Goal: Transaction & Acquisition: Purchase product/service

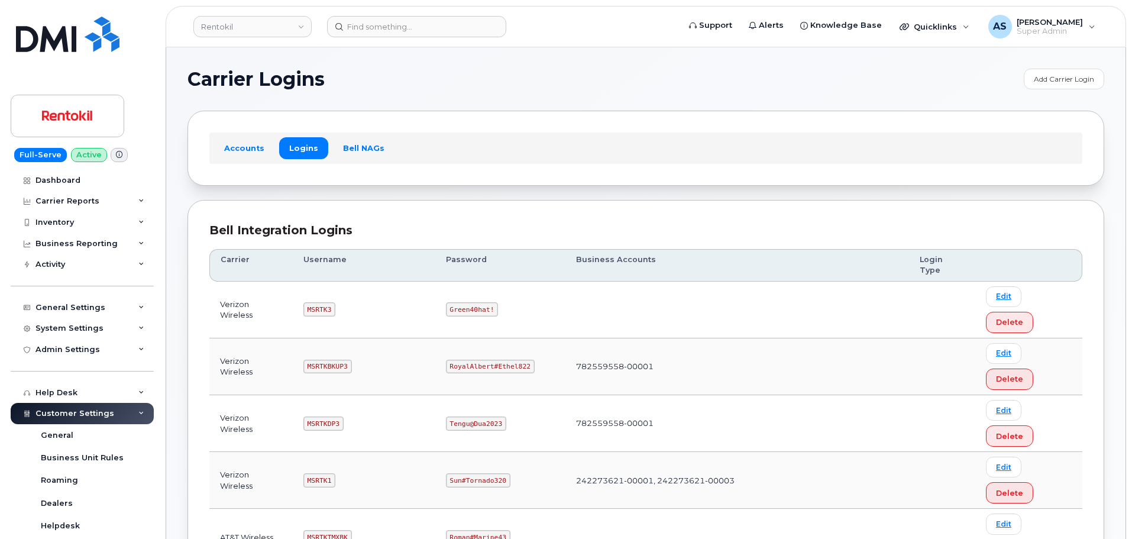
scroll to position [177, 0]
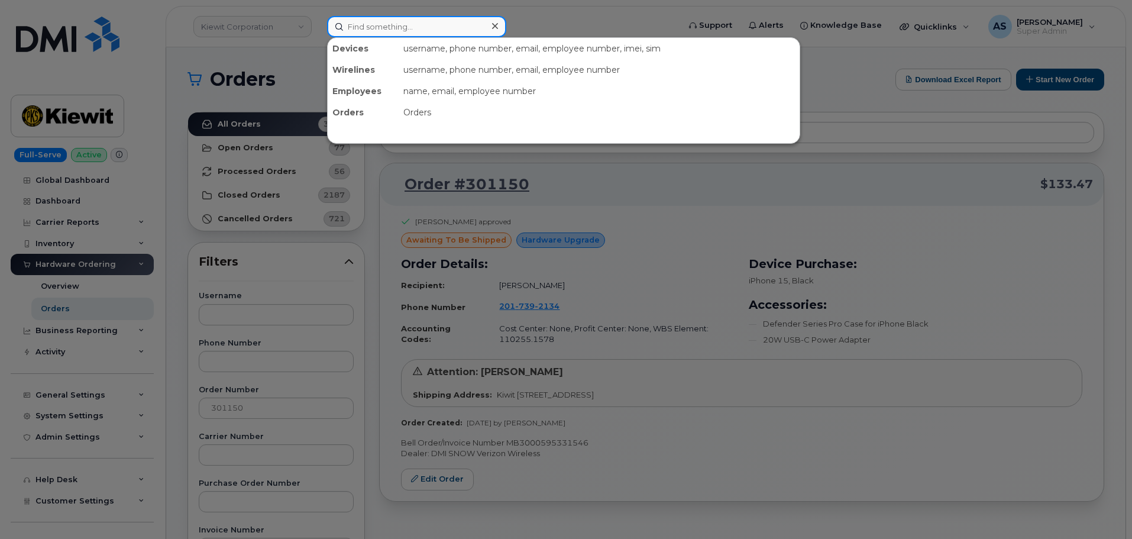
click at [421, 31] on input at bounding box center [416, 26] width 179 height 21
paste input "5015154894"
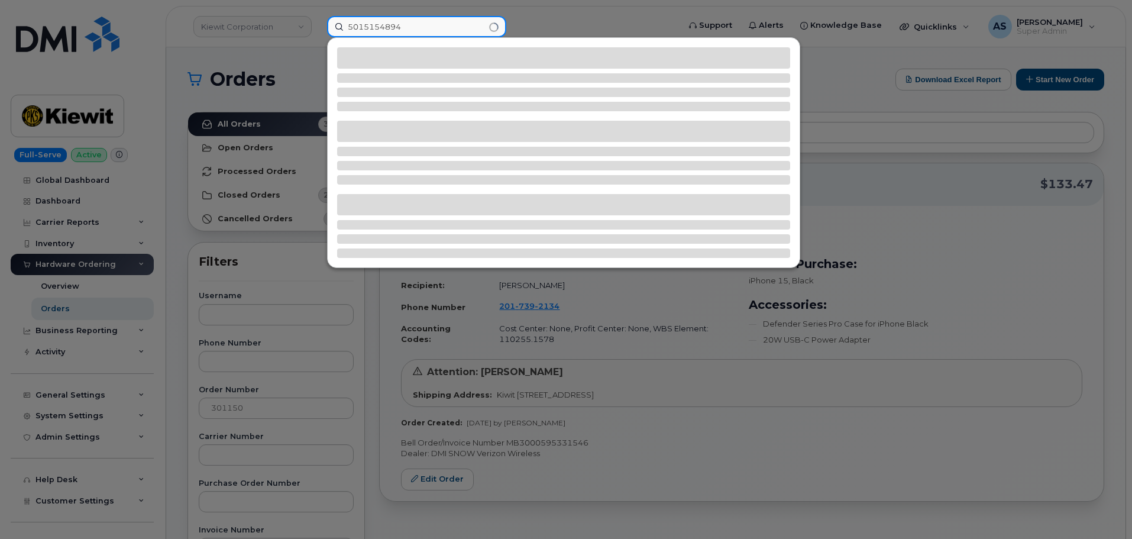
type input "5015154894"
click at [220, 95] on div at bounding box center [566, 269] width 1132 height 539
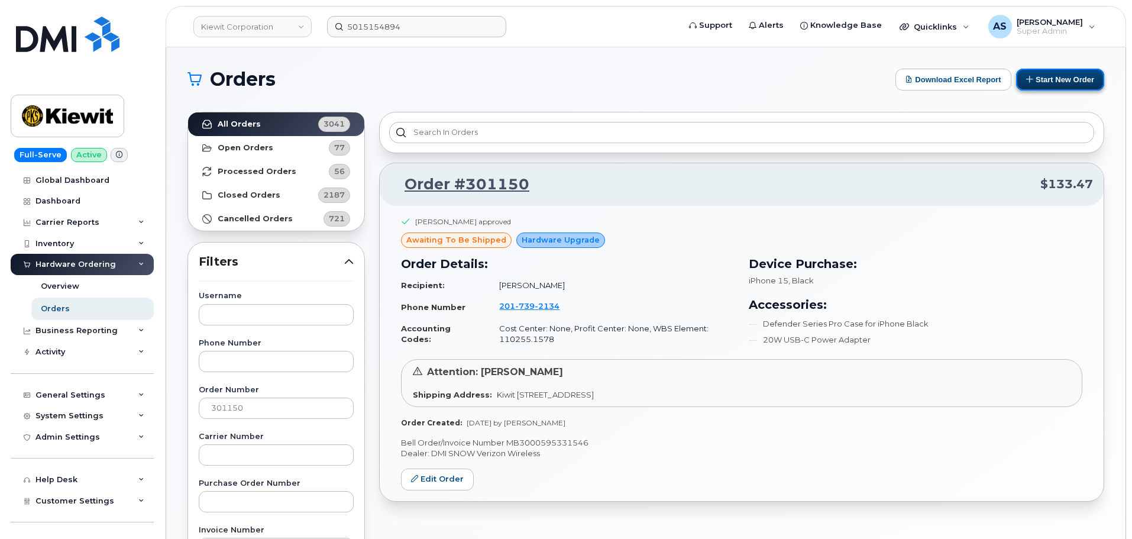
click at [1099, 83] on button "Start New Order" at bounding box center [1060, 80] width 88 height 22
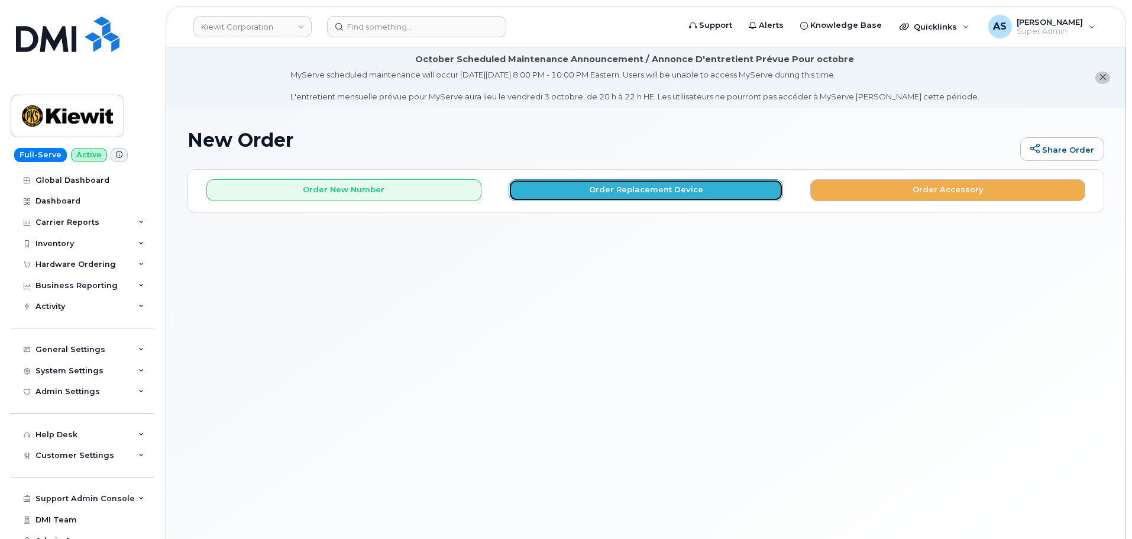
click at [552, 187] on button "Order Replacement Device" at bounding box center [646, 190] width 275 height 22
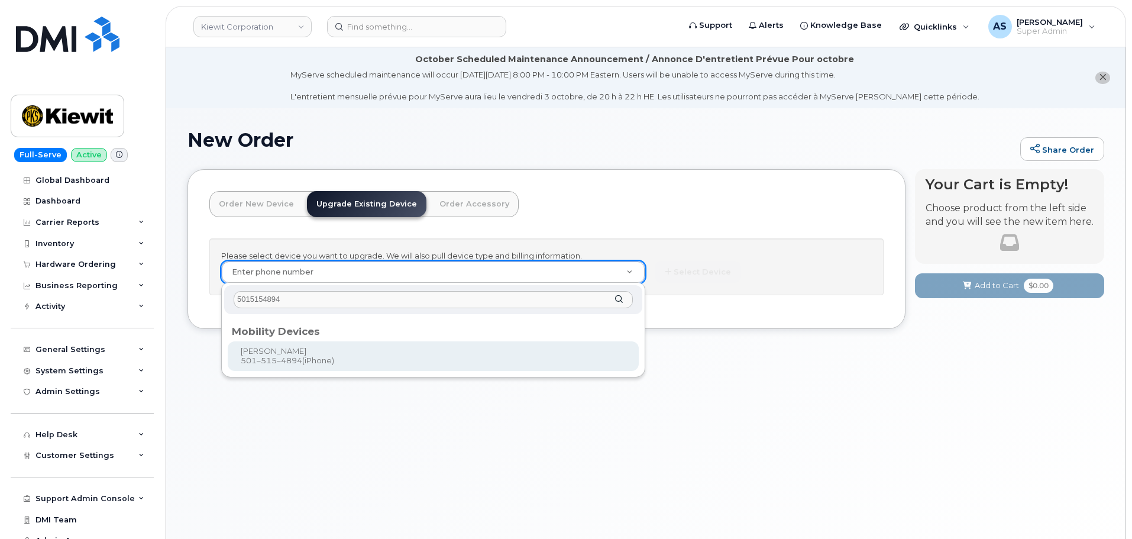
type input "5015154894"
type input "1169051"
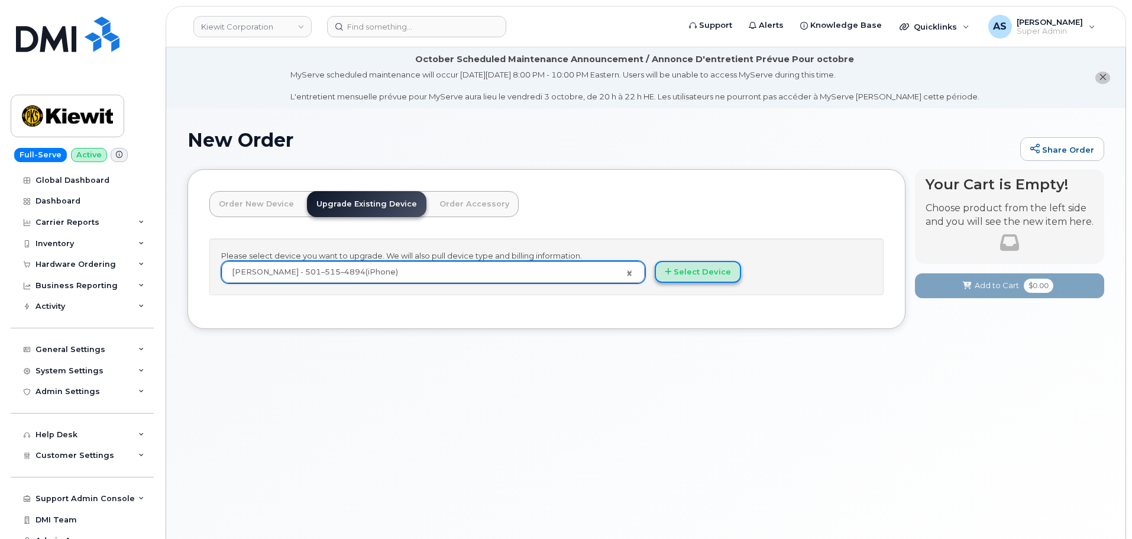
click at [687, 272] on button "Select Device" at bounding box center [698, 272] width 86 height 22
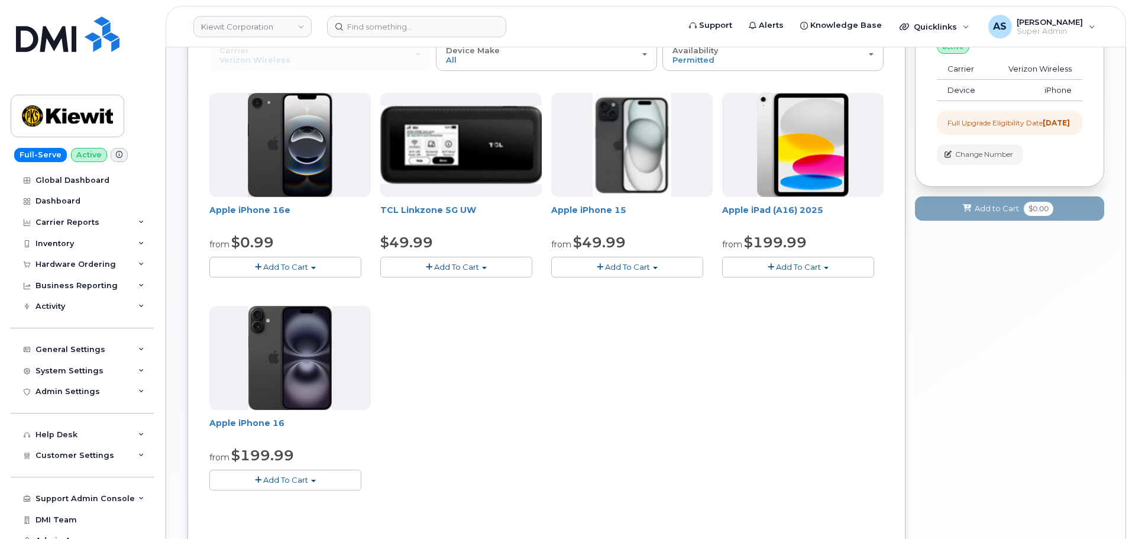
scroll to position [177, 0]
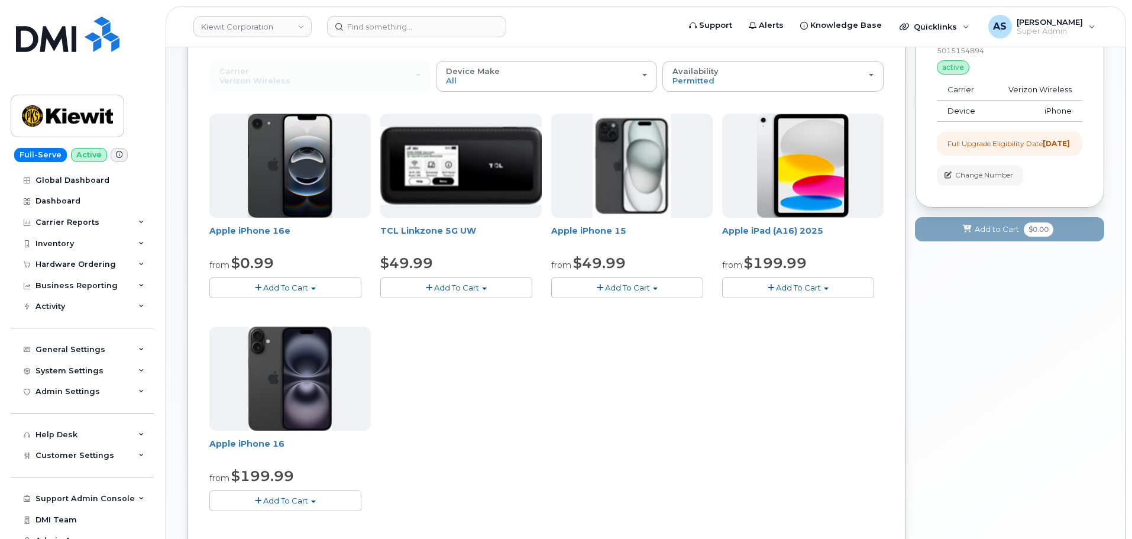
click at [639, 290] on span "Add To Cart" at bounding box center [627, 287] width 45 height 9
click at [531, 419] on div "Apple iPhone 16e from $0.99 Add To Cart $0.99 - 2 Year Upgrade (128GB) $599.99 …" at bounding box center [546, 322] width 674 height 416
click at [315, 497] on button "Add To Cart" at bounding box center [285, 500] width 152 height 21
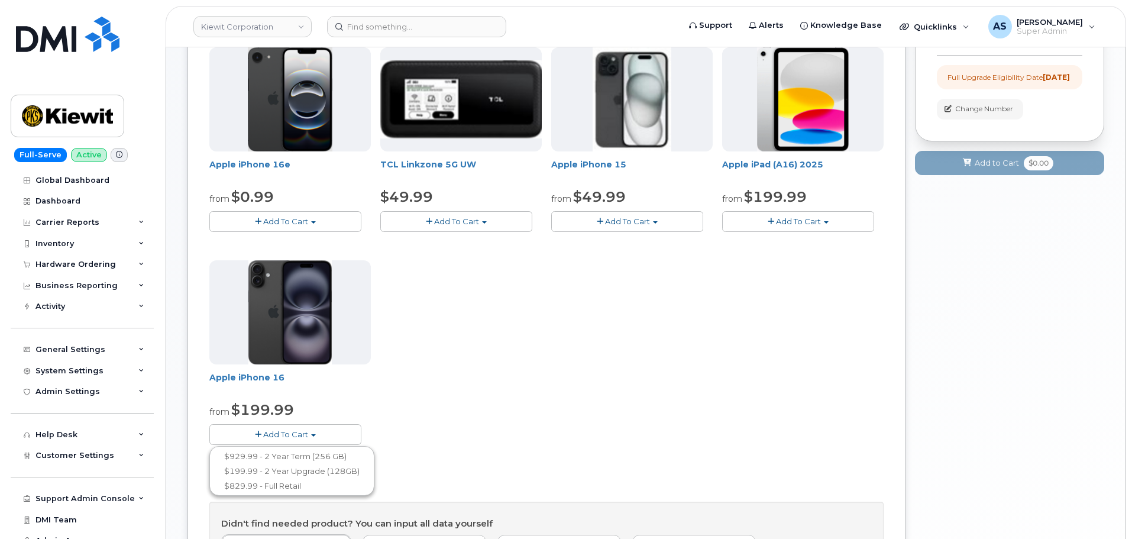
scroll to position [237, 0]
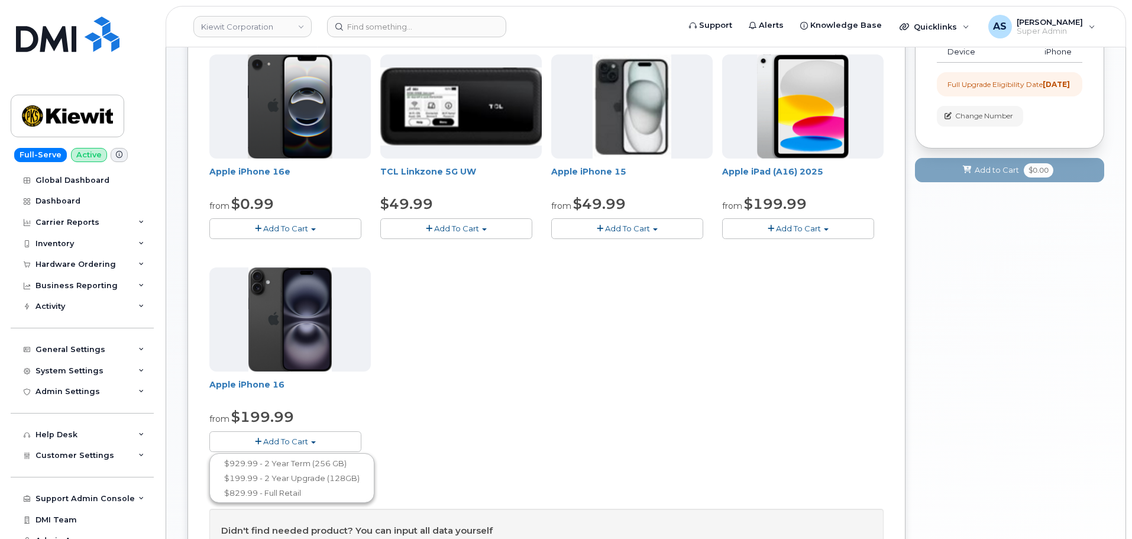
click at [494, 363] on div "Apple iPhone 16e from $0.99 Add To Cart $0.99 - 2 Year Upgrade (128GB) $599.99 …" at bounding box center [546, 262] width 674 height 416
click at [314, 227] on button "Add To Cart" at bounding box center [285, 228] width 152 height 21
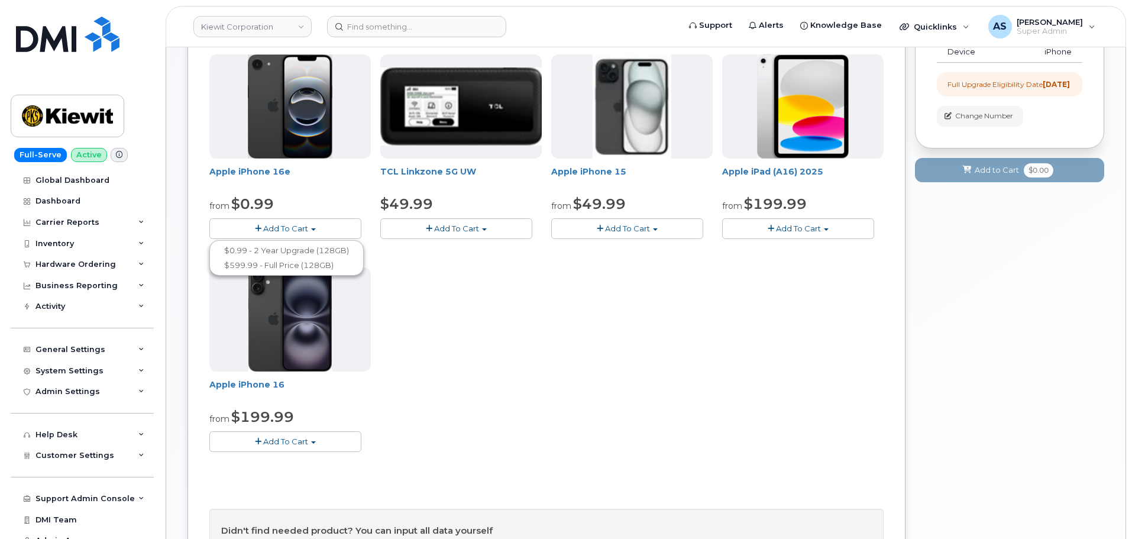
drag, startPoint x: 481, startPoint y: 342, endPoint x: 471, endPoint y: 343, distance: 10.1
click at [473, 343] on div "Apple iPhone 16e from $0.99 Add To Cart $0.99 - 2 Year Upgrade (128GB) $599.99 …" at bounding box center [546, 262] width 674 height 416
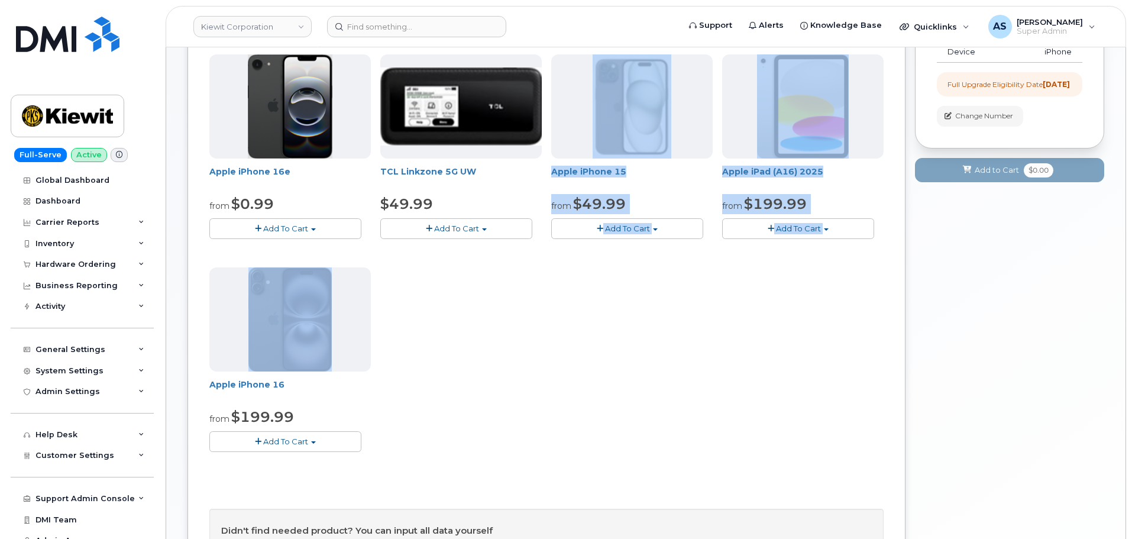
click at [528, 391] on div "Apple iPhone 16e from $0.99 Add To Cart $0.99 - 2 Year Upgrade (128GB) $599.99 …" at bounding box center [546, 262] width 674 height 416
click at [690, 351] on div "Apple iPhone 16e from $0.99 Add To Cart $0.99 - 2 Year Upgrade (128GB) $599.99 …" at bounding box center [546, 262] width 674 height 416
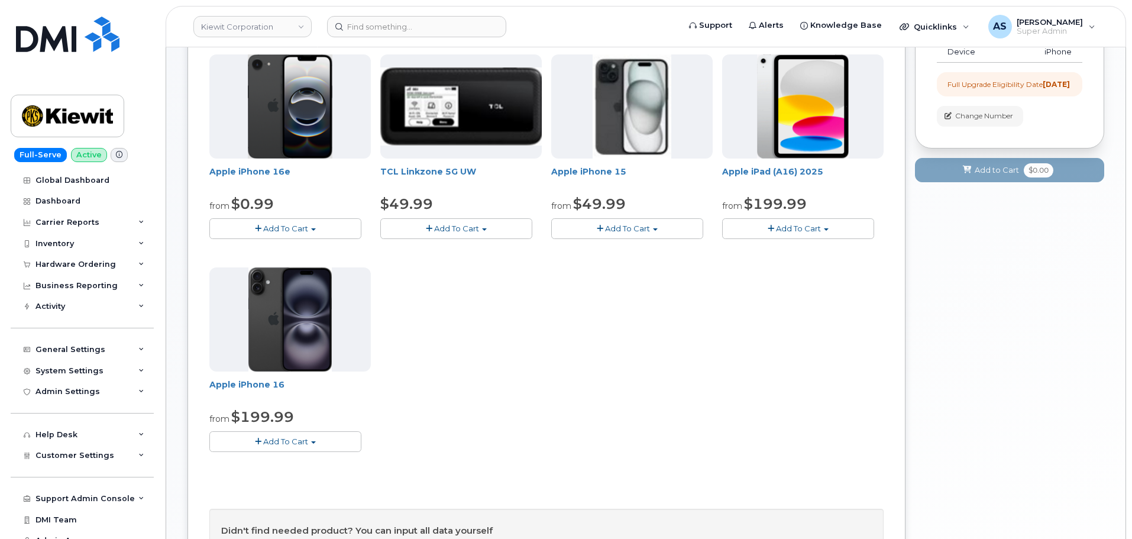
click at [294, 441] on span "Add To Cart" at bounding box center [285, 441] width 45 height 9
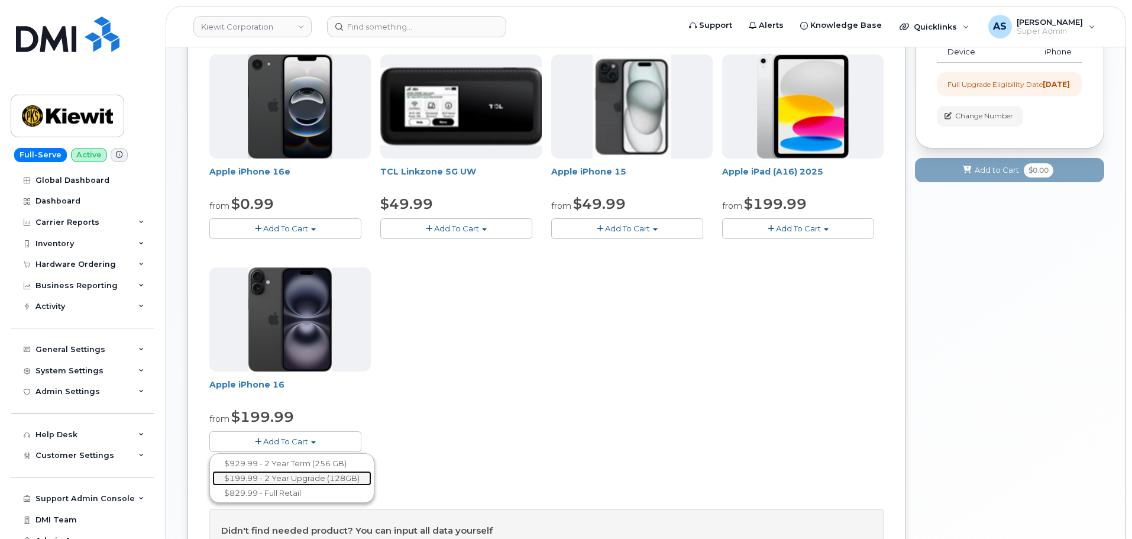
click at [308, 479] on link "$199.99 - 2 Year Upgrade (128GB)" at bounding box center [291, 478] width 159 height 15
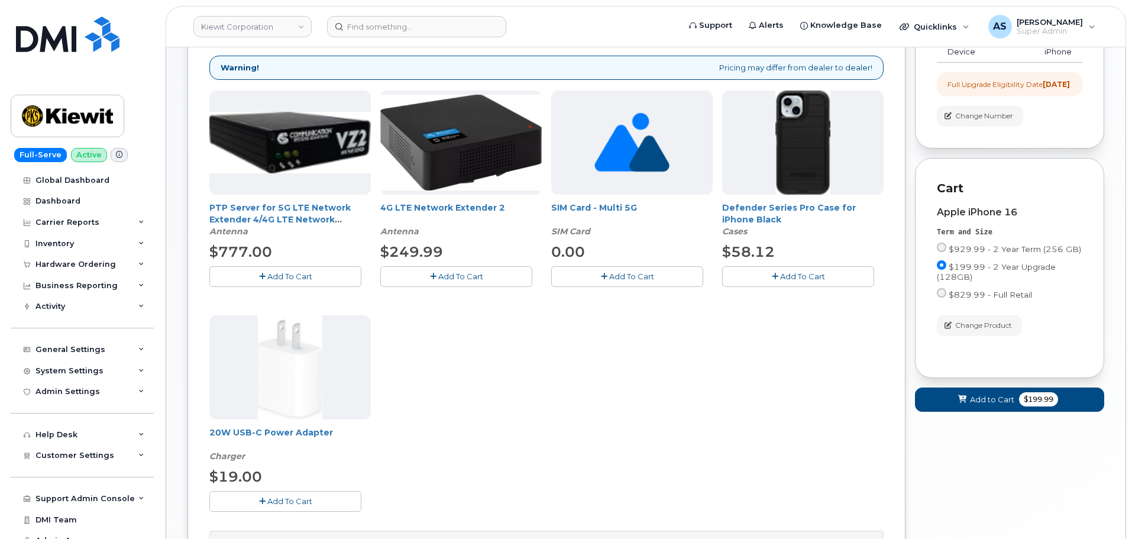
click at [762, 276] on button "Add To Cart" at bounding box center [798, 276] width 152 height 21
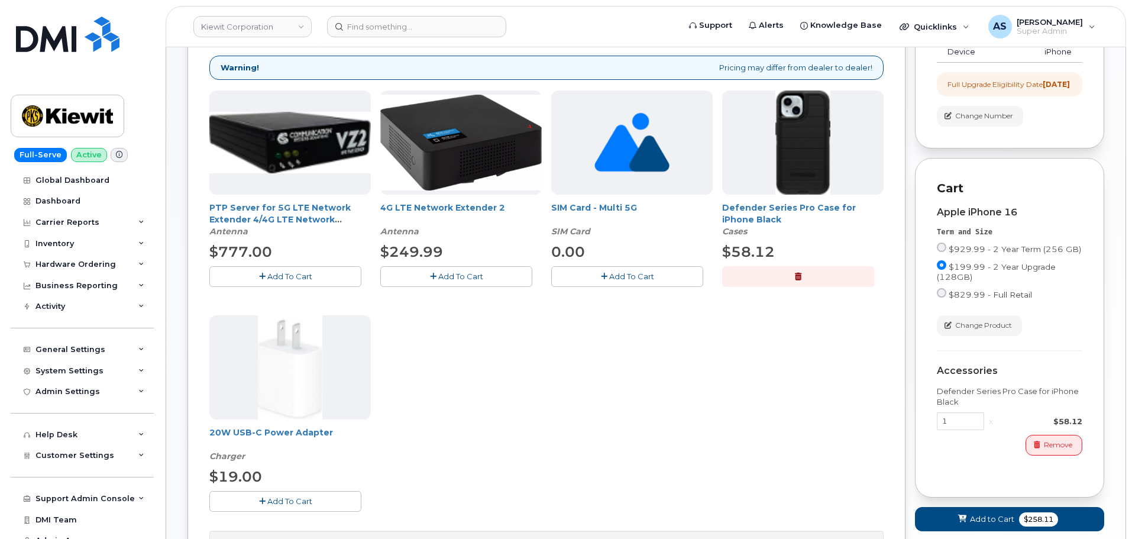
click at [276, 500] on span "Add To Cart" at bounding box center [289, 500] width 45 height 9
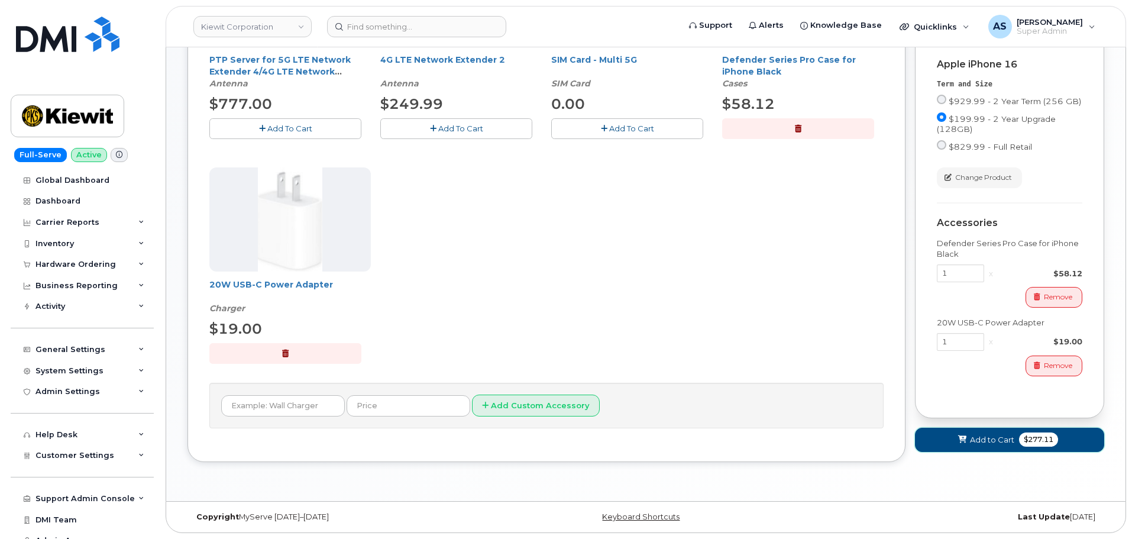
click at [970, 444] on span "Add to Cart" at bounding box center [992, 439] width 44 height 11
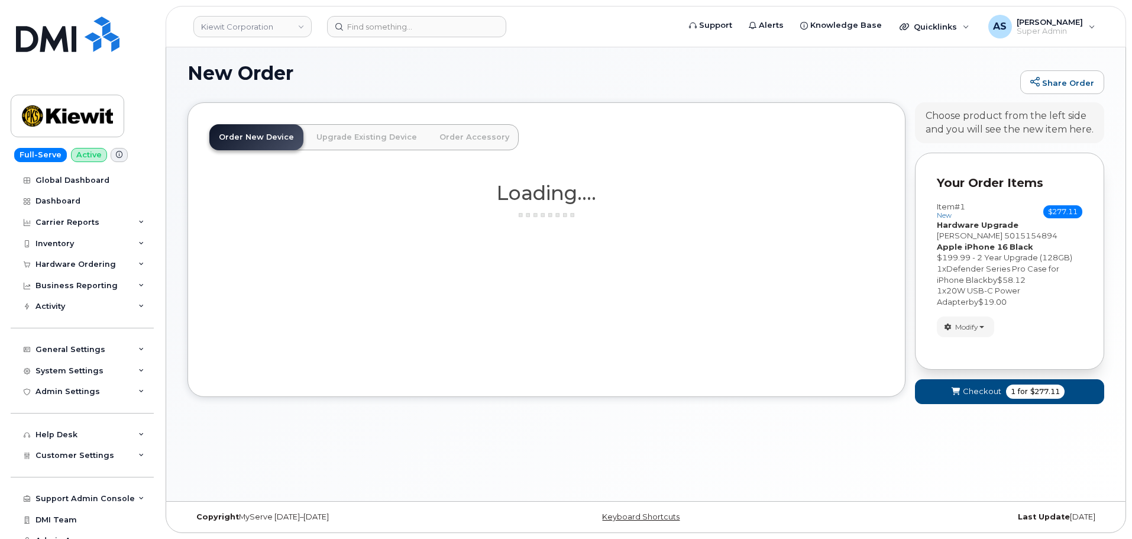
scroll to position [67, 0]
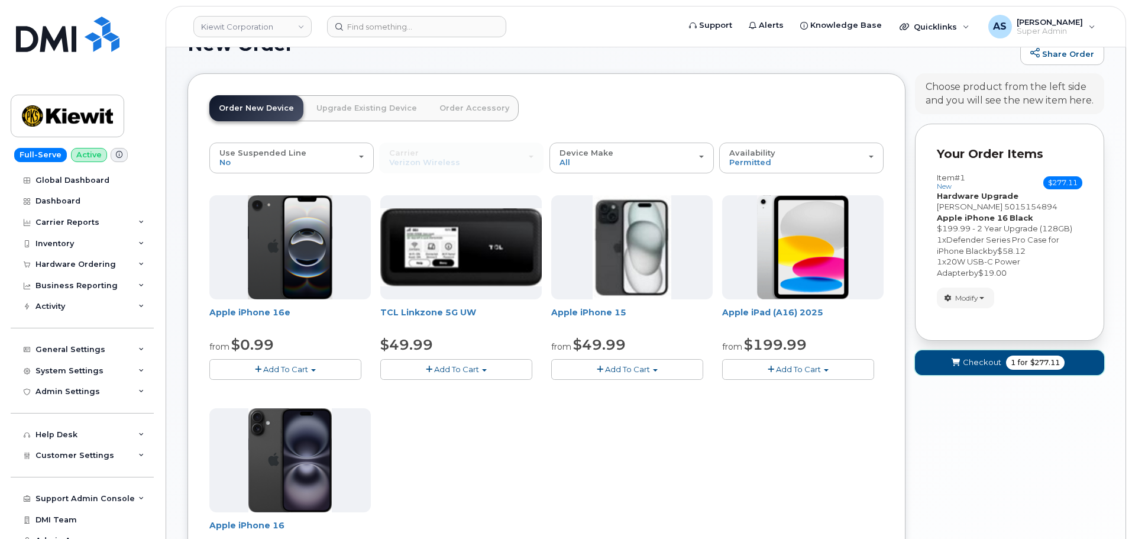
click at [968, 363] on span "Checkout" at bounding box center [982, 362] width 38 height 11
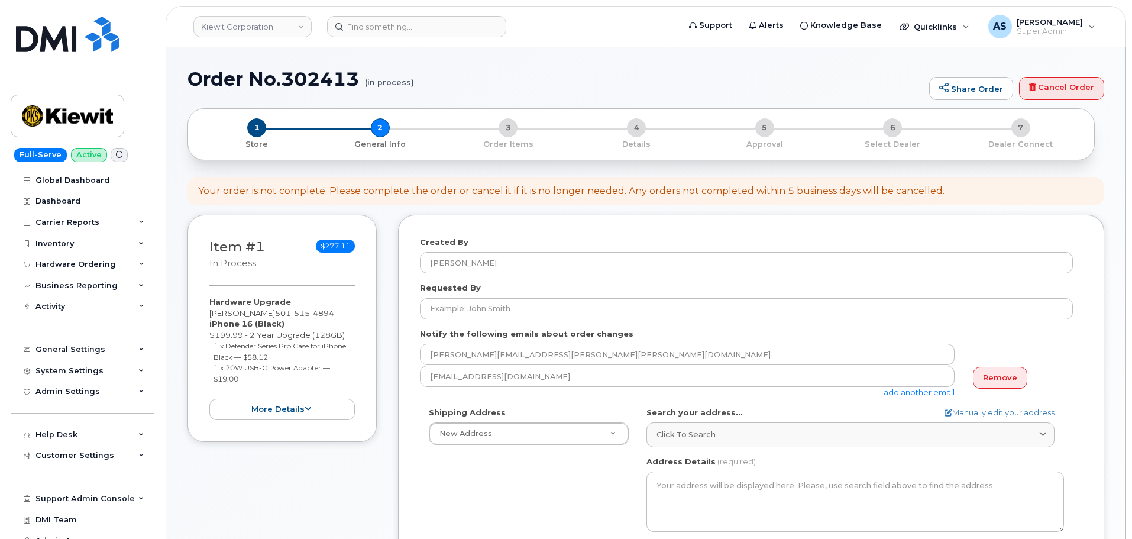
select select
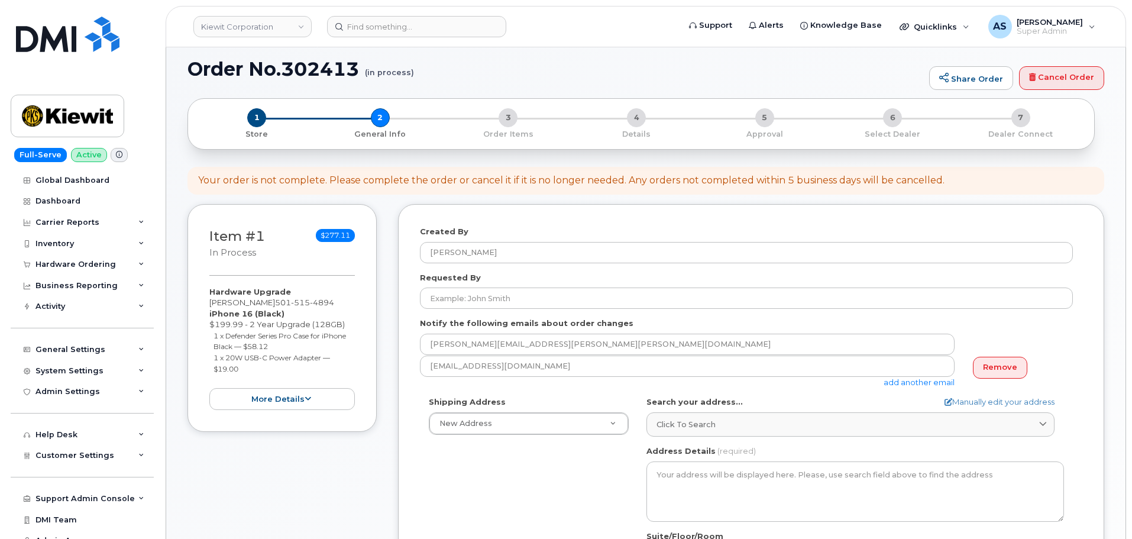
scroll to position [118, 0]
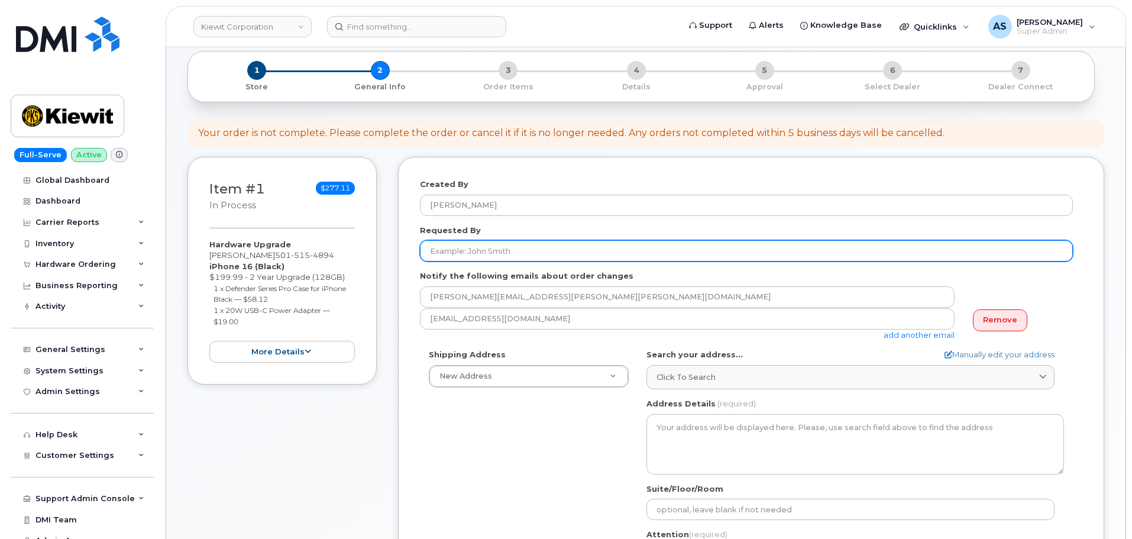
click at [483, 248] on input "Requested By" at bounding box center [746, 250] width 653 height 21
paste input "Timothy Hilgendorf"
type input "Timothy Hilgendorf"
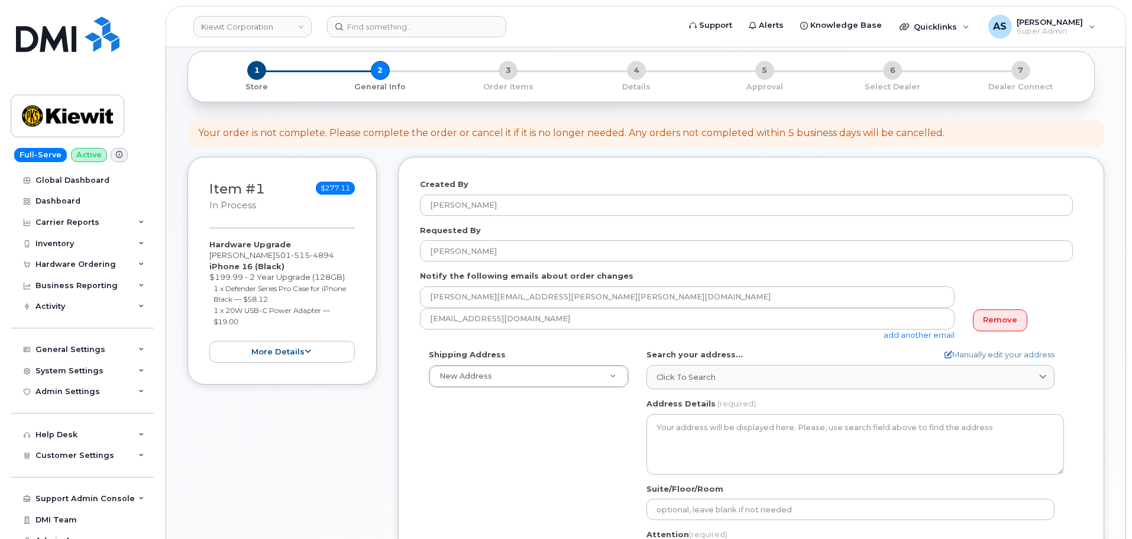
click at [455, 474] on div "Shipping Address New Address New Address 2306 Foreman Rd 118 Caddo Dr 2306 fore…" at bounding box center [746, 484] width 653 height 271
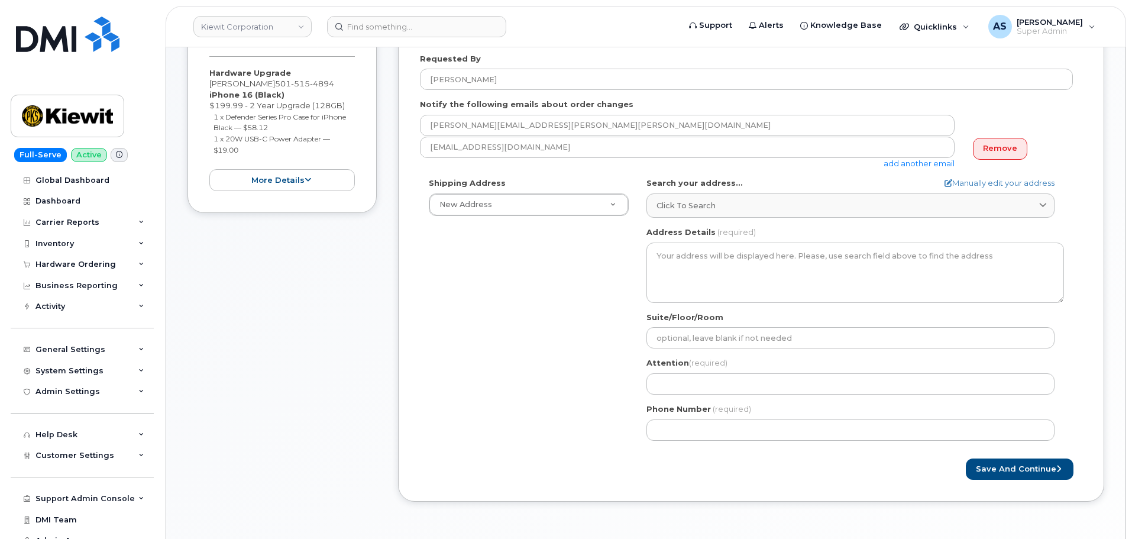
scroll to position [296, 0]
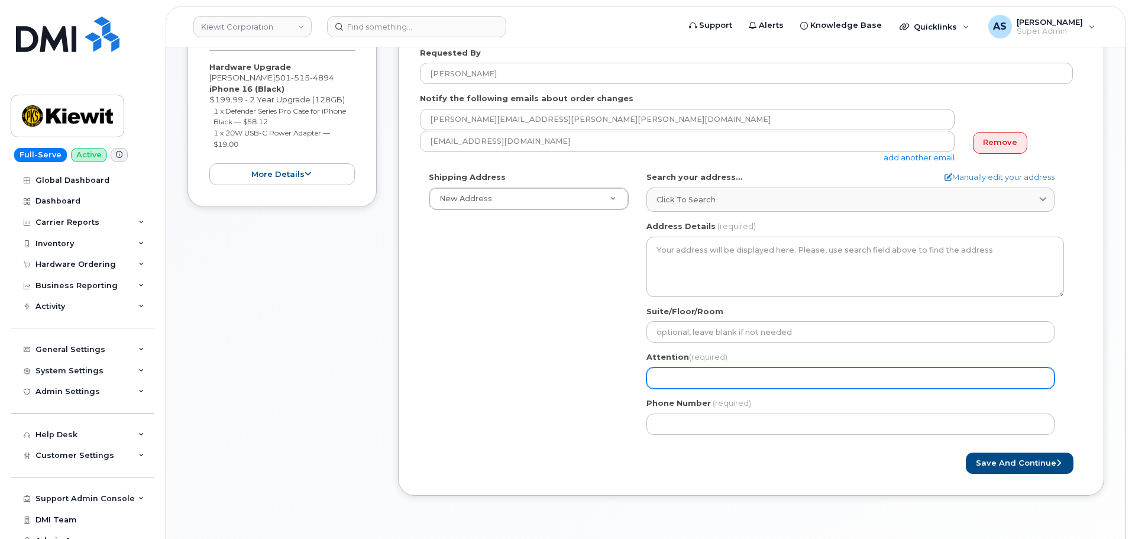
click at [700, 380] on input "Attention (required)" at bounding box center [850, 377] width 408 height 21
paste input "Timothy Hilgendorf"
select select
type input "Timothy Hilgendorf"
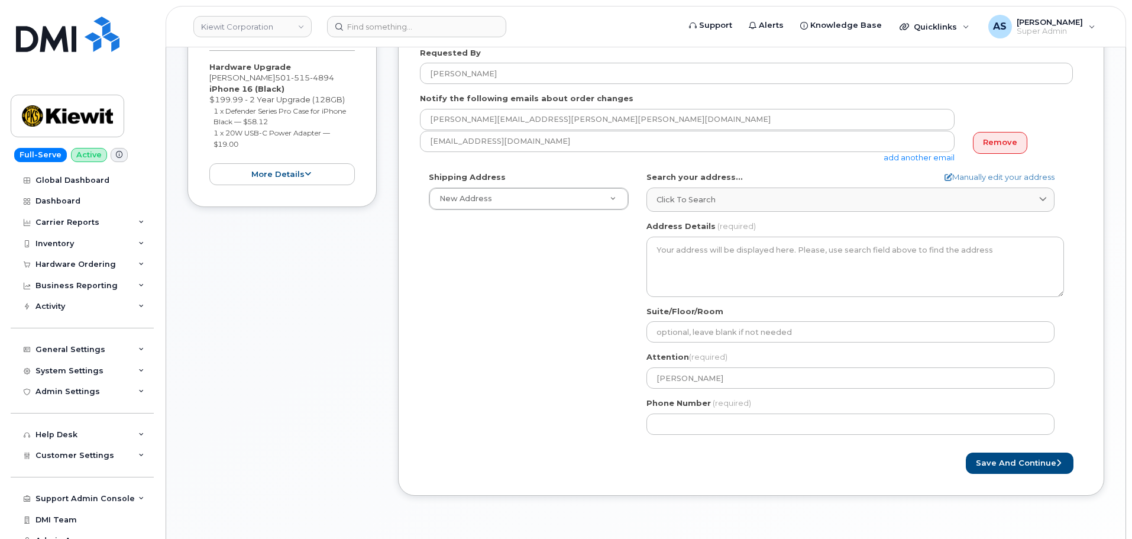
drag, startPoint x: 545, startPoint y: 366, endPoint x: 542, endPoint y: 384, distance: 18.6
click at [542, 379] on div "Shipping Address New Address New Address 2306 Foreman Rd 118 Caddo Dr 2306 fore…" at bounding box center [746, 307] width 653 height 271
click at [551, 386] on div "Shipping Address New Address New Address 2306 Foreman Rd 118 Caddo Dr 2306 fore…" at bounding box center [746, 307] width 653 height 271
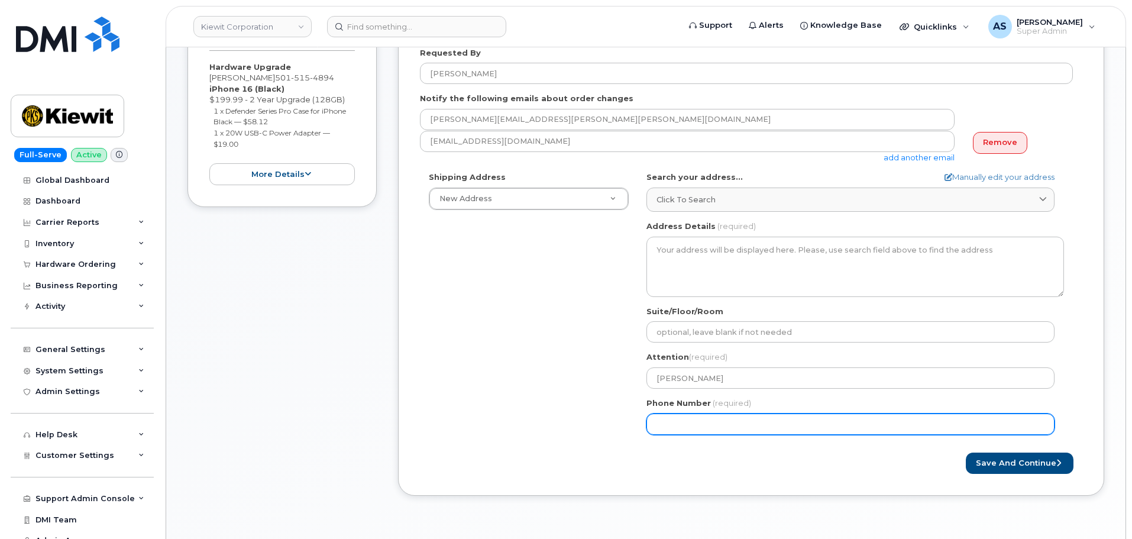
click at [717, 417] on input "Phone Number" at bounding box center [850, 423] width 408 height 21
paste input "5015154894"
select select
type input "5015154894"
click at [522, 399] on div "Shipping Address New Address New Address 2306 Foreman Rd 118 Caddo Dr 2306 fore…" at bounding box center [746, 307] width 653 height 271
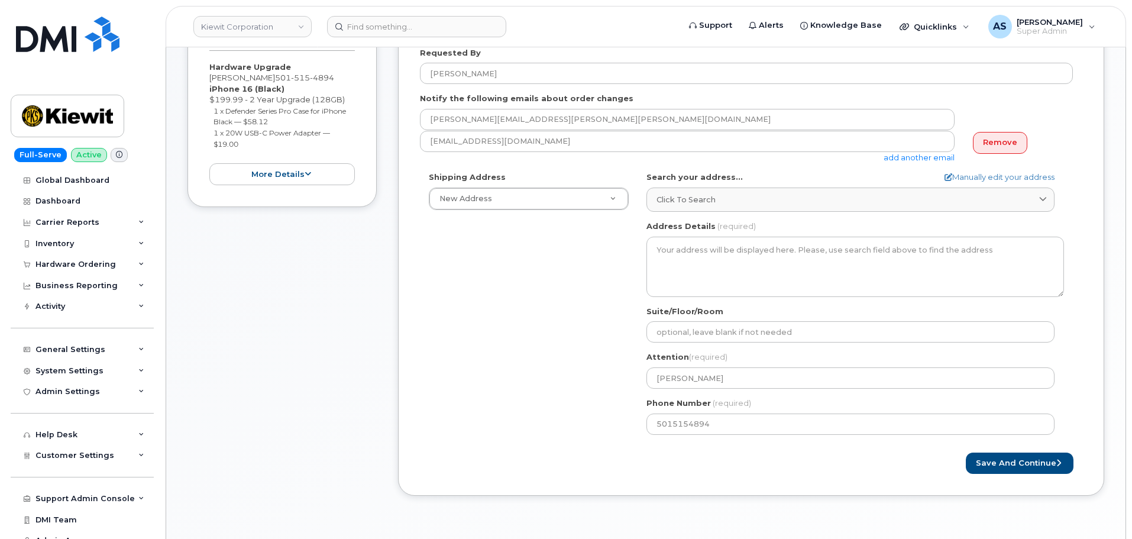
click at [526, 392] on div "Shipping Address New Address New Address 2306 Foreman Rd 118 Caddo Dr 2306 fore…" at bounding box center [746, 307] width 653 height 271
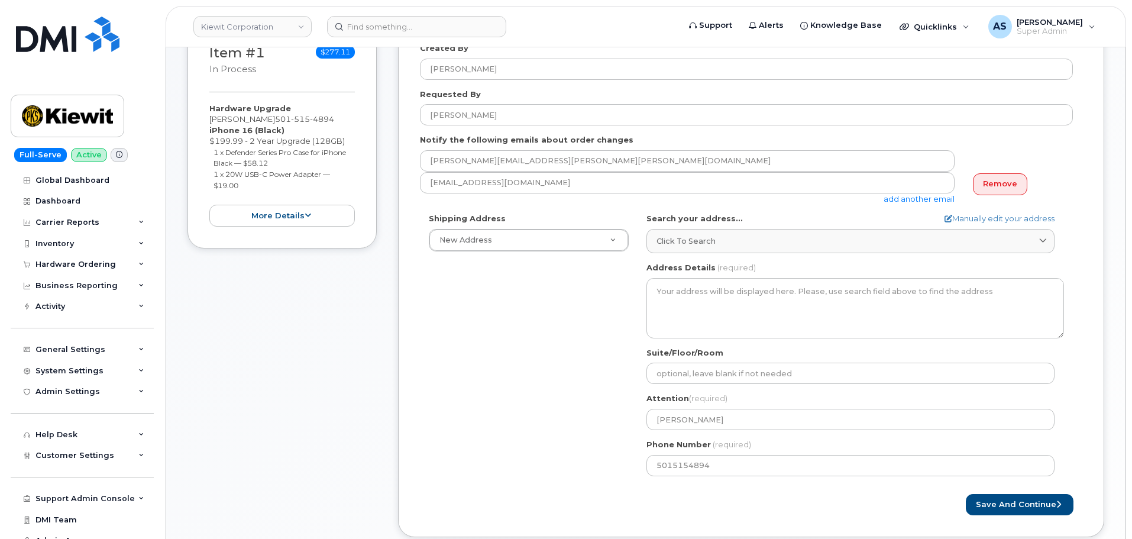
scroll to position [177, 0]
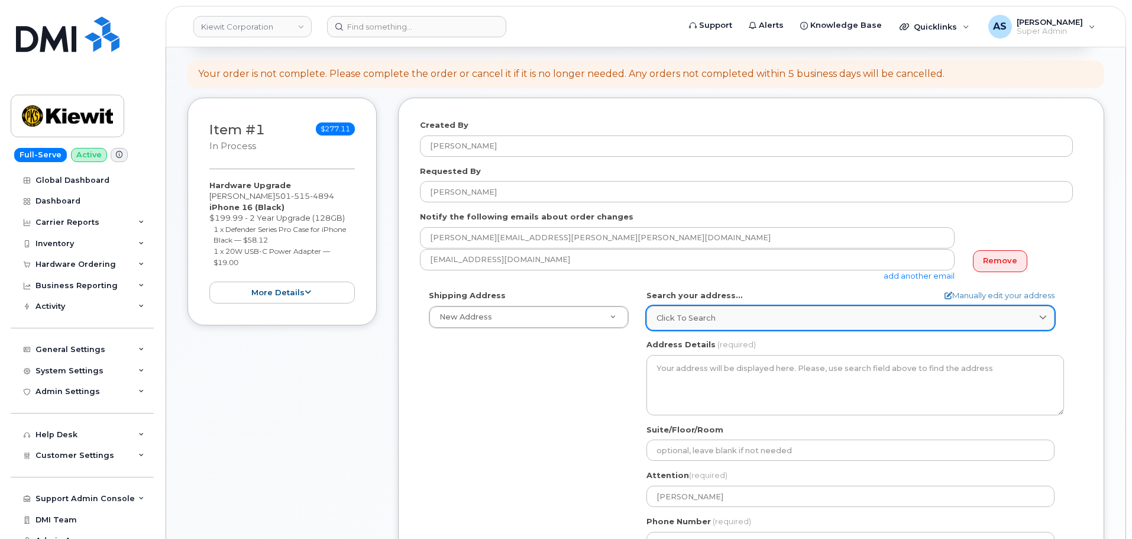
click at [700, 316] on span "Click to search" at bounding box center [686, 317] width 59 height 11
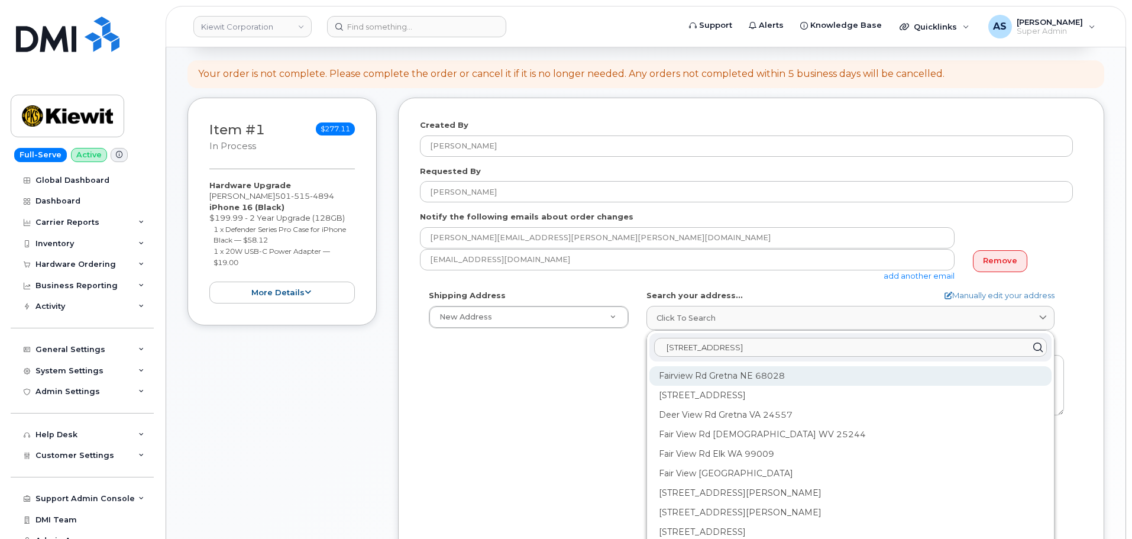
type input "16479 fairview rd gretna"
click at [721, 378] on div "Fairview Rd Gretna NE 68028" at bounding box center [850, 376] width 402 height 20
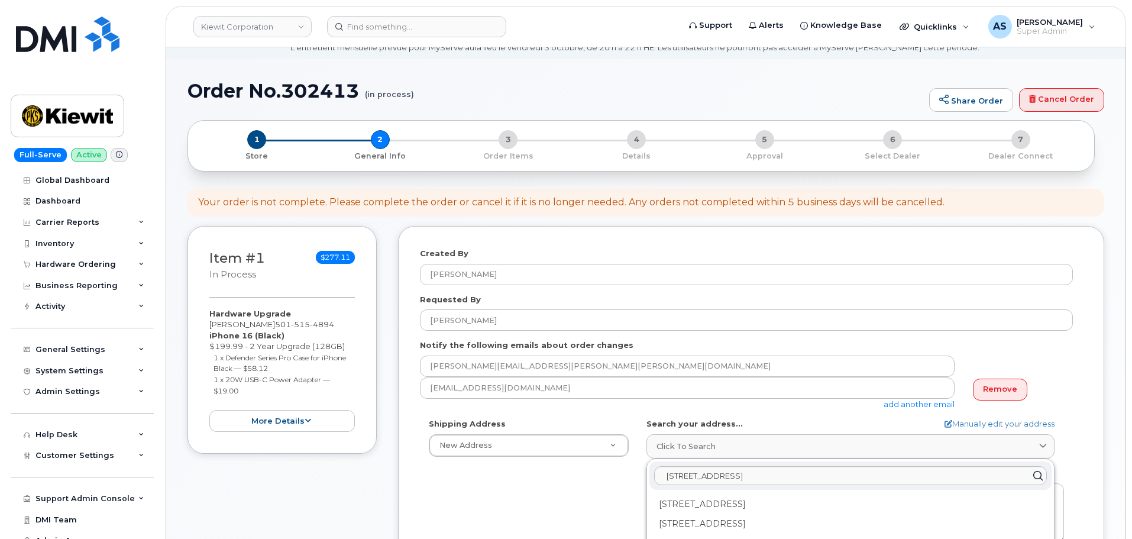
scroll to position [237, 0]
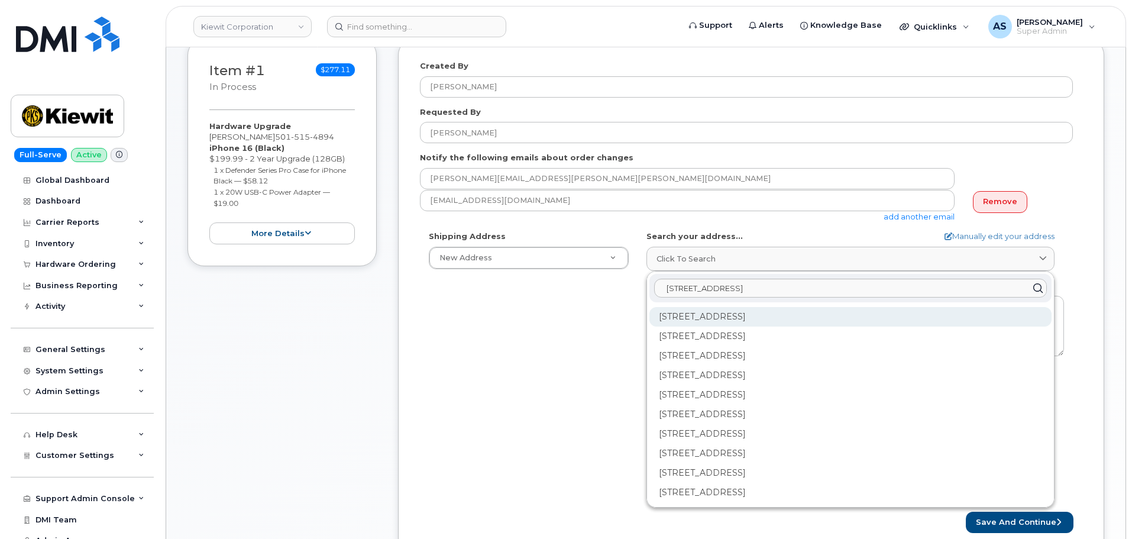
click at [720, 319] on div "15604 Fairview Rd Gretna NE 68028-5601" at bounding box center [850, 317] width 402 height 20
select select
type textarea "15604 Fairview Rd GRETNA NE 68028-5601 UNITED STATES"
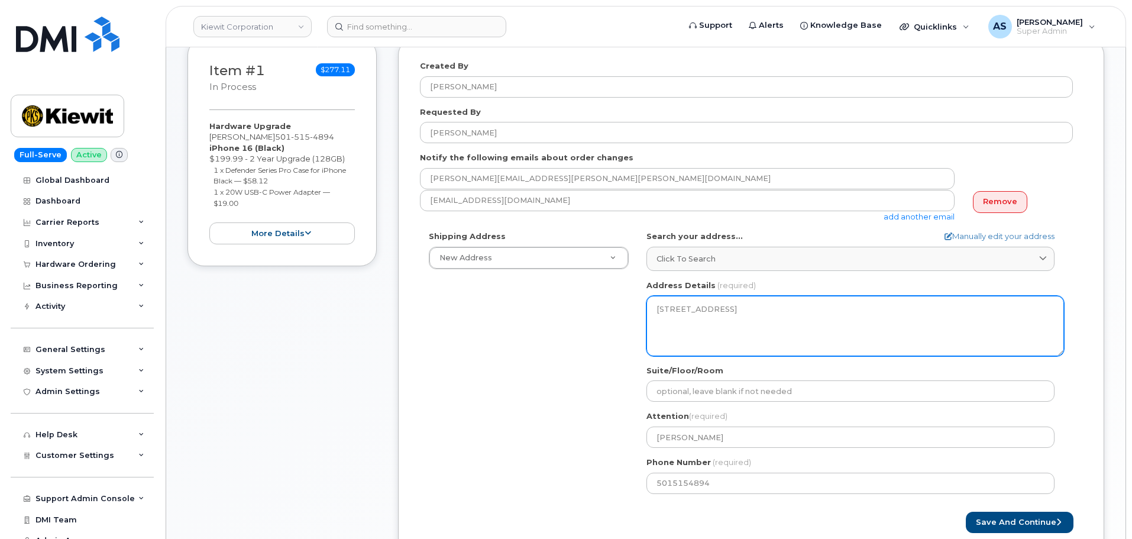
drag, startPoint x: 726, startPoint y: 335, endPoint x: 641, endPoint y: 287, distance: 97.7
click at [641, 287] on div "NE Gretna Search your address... Manually edit your address Click to search 164…" at bounding box center [855, 366] width 435 height 271
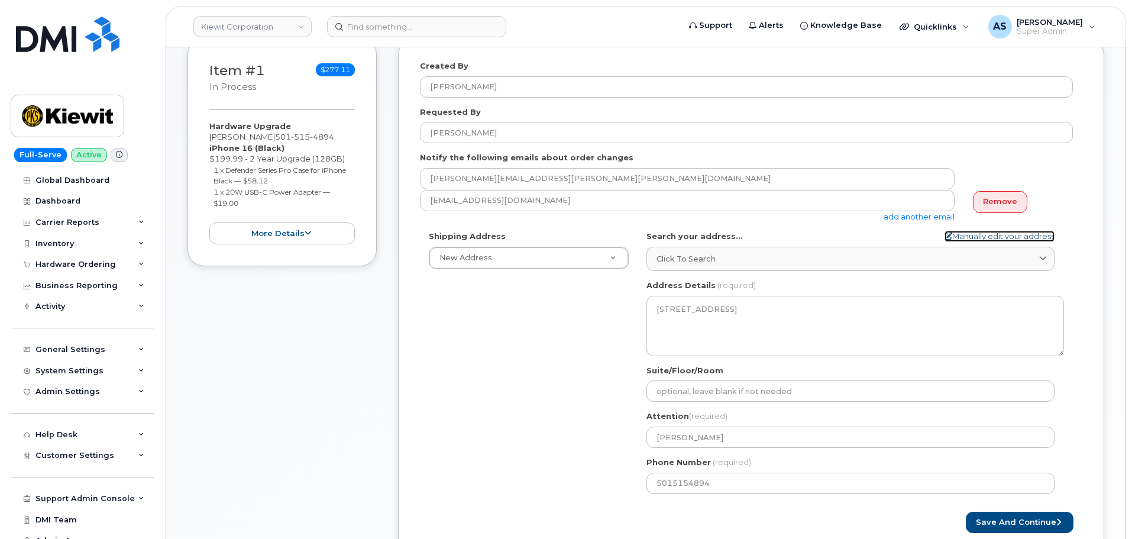
click at [976, 238] on link "Manually edit your address" at bounding box center [1000, 236] width 110 height 11
select select
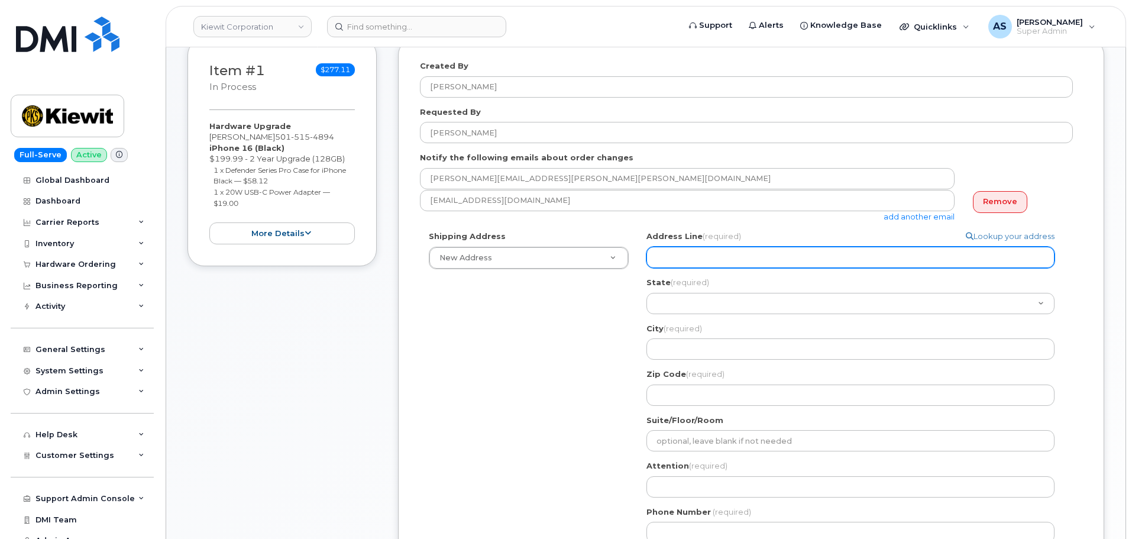
click at [731, 262] on input "Address Line (required)" at bounding box center [850, 257] width 408 height 21
paste input "15604 Fairview Rd GRETNA NE 68028-5601 UNITED STATES"
select select
type input "15604 Fairview Rd GRETNA NE 68028-5601 UNITED STATES"
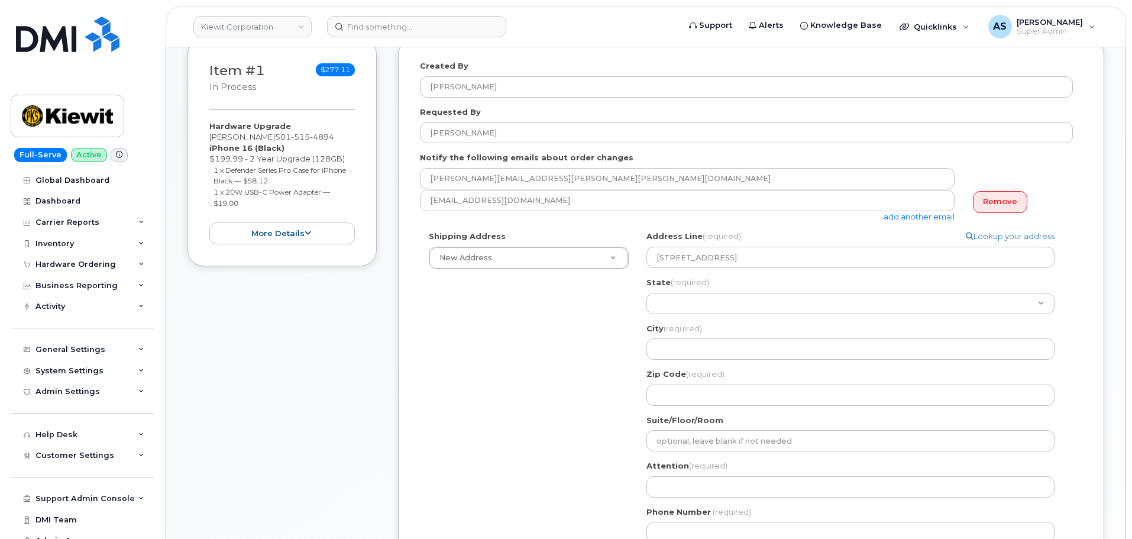
click at [532, 339] on div "Shipping Address New Address New Address 2306 Foreman Rd 118 Caddo Dr 2306 fore…" at bounding box center [746, 391] width 653 height 321
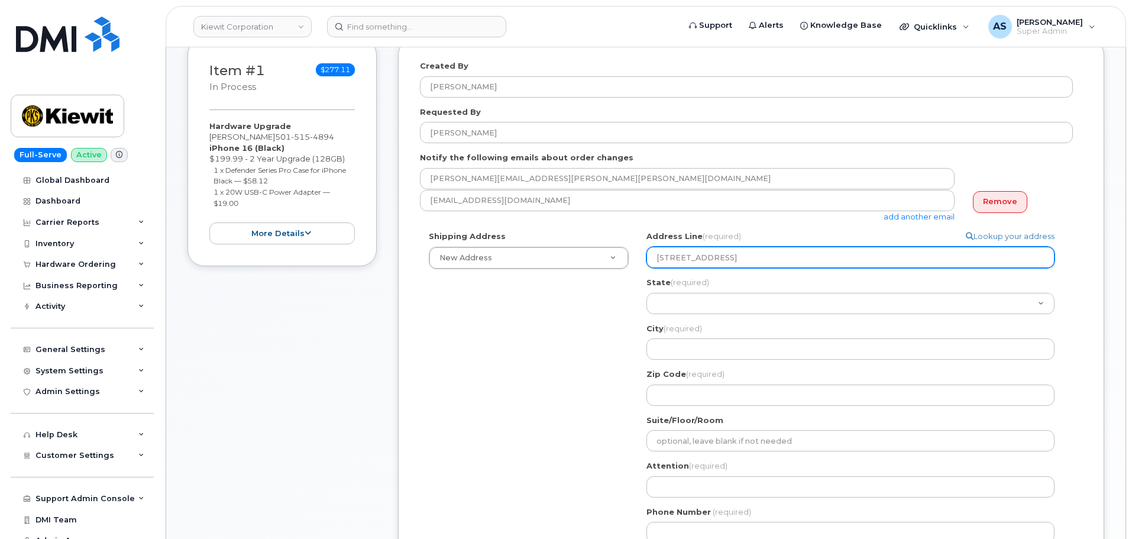
drag, startPoint x: 680, startPoint y: 260, endPoint x: 636, endPoint y: 260, distance: 43.8
click at [643, 266] on div "Search your address... Manually edit your address Click to search 16479 fairvie…" at bounding box center [855, 391] width 435 height 321
select select
type input "14 Fairview Rd GRETNA NE 68028-5601 UNITED STATES"
select select
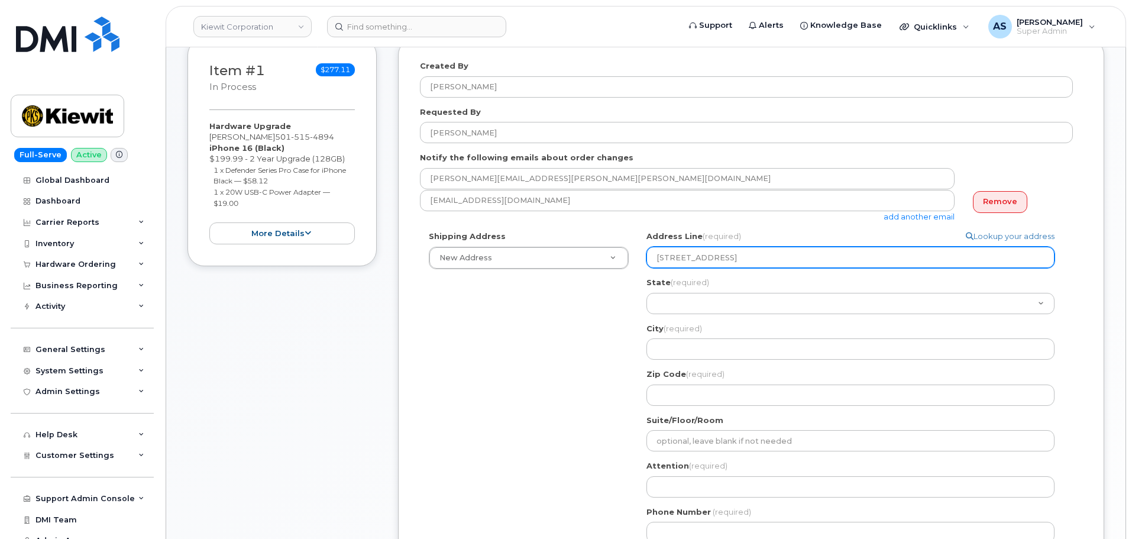
type input "164 Fairview Rd GRETNA NE 68028-5601 UNITED STATES"
select select
type input "1647 Fairview Rd GRETNA NE 68028-5601 UNITED STATES"
select select
drag, startPoint x: 733, startPoint y: 257, endPoint x: 762, endPoint y: 254, distance: 29.1
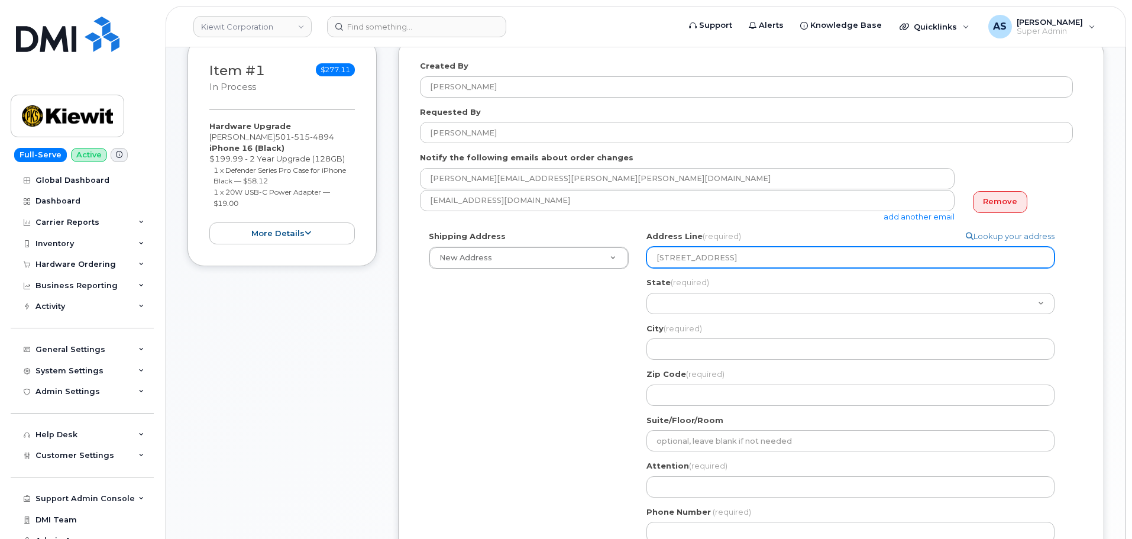
click at [762, 255] on input "16479 Fairview Rd GRETNA NE 68028-5601 UNITED STATES" at bounding box center [850, 257] width 408 height 21
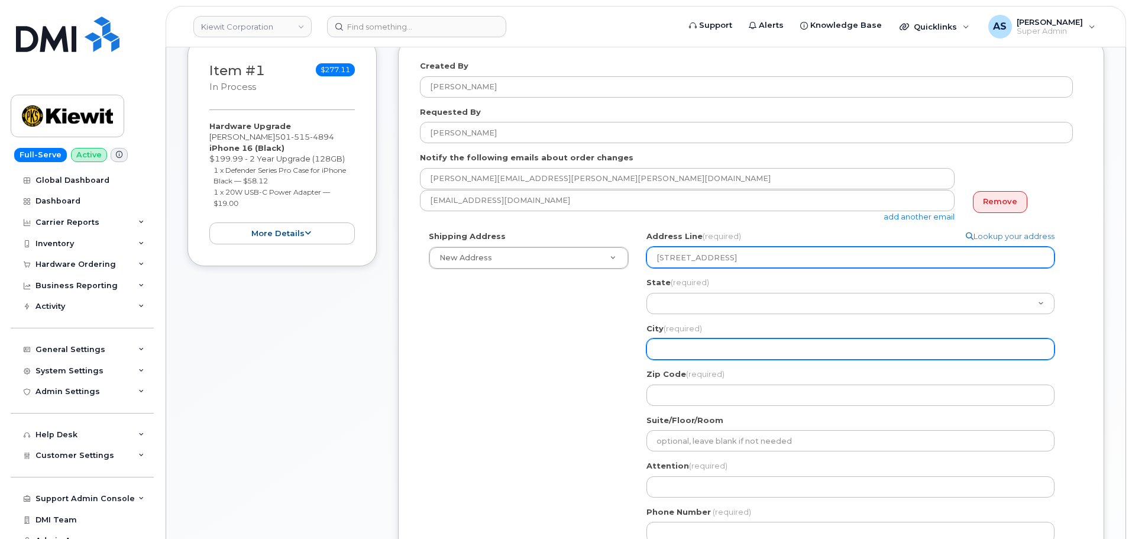
type input "16479 Fairview Rd GRETNA NE 68028-5601 UNITED STATES"
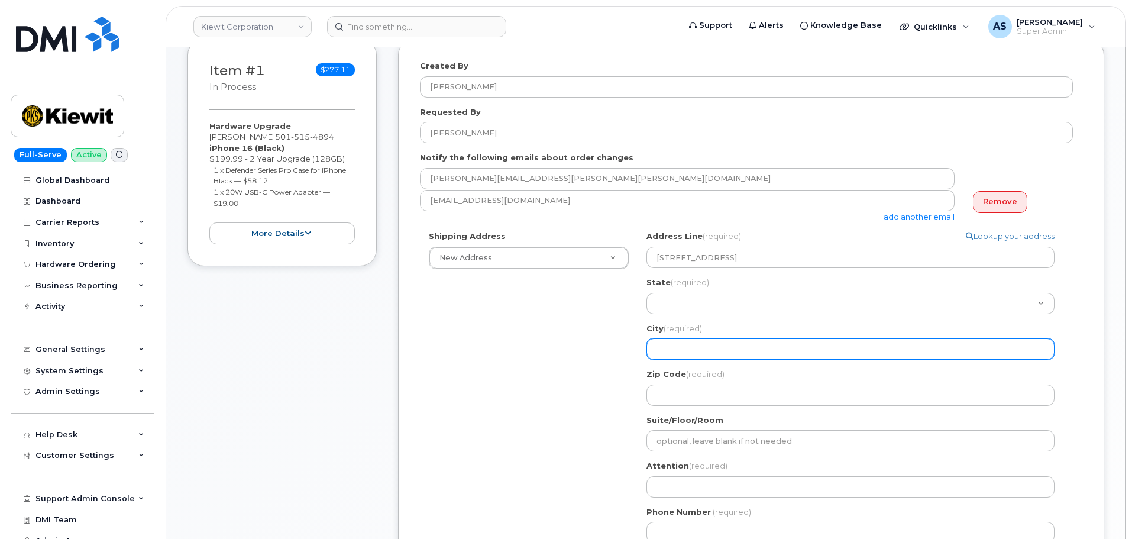
click at [676, 348] on input "City (required)" at bounding box center [850, 348] width 408 height 21
paste input "GRETN"
select select
type input "GRETN"
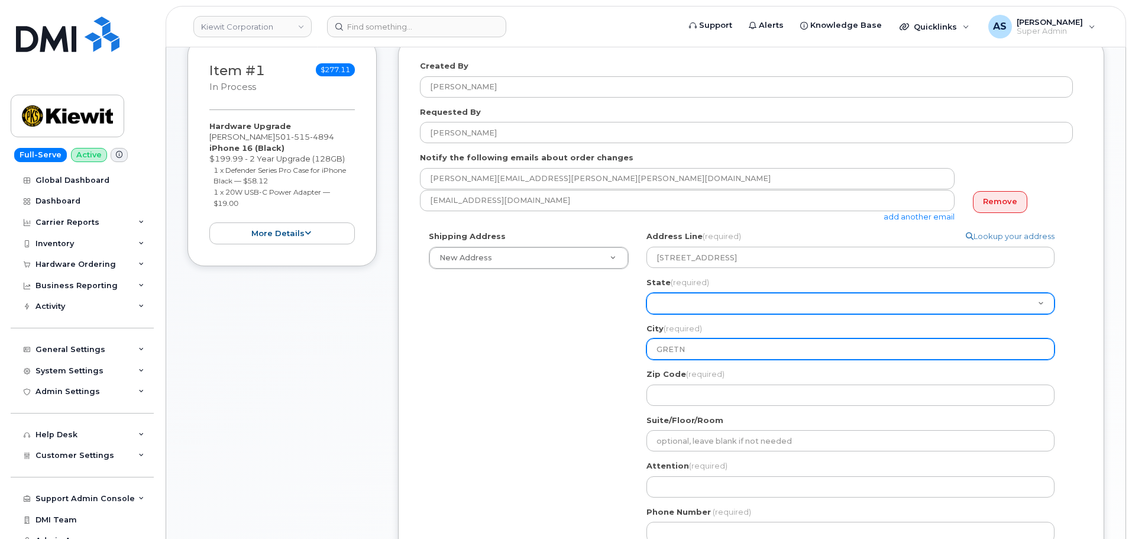
select select
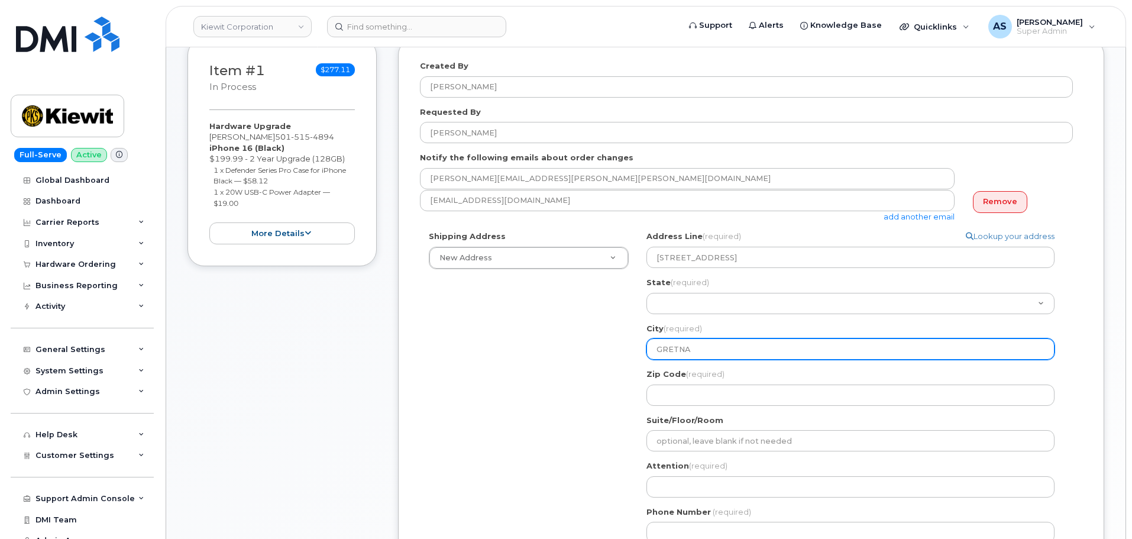
type input "GRETNA"
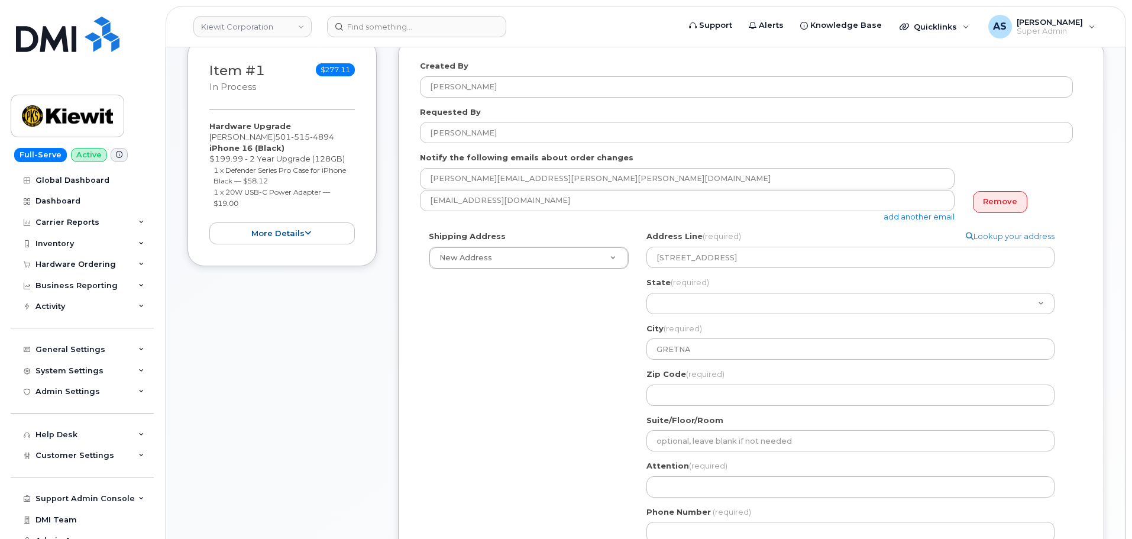
drag, startPoint x: 558, startPoint y: 370, endPoint x: 622, endPoint y: 340, distance: 70.6
click at [564, 363] on div "Shipping Address New Address New Address 2306 Foreman Rd 118 Caddo Dr 2306 fore…" at bounding box center [746, 391] width 653 height 321
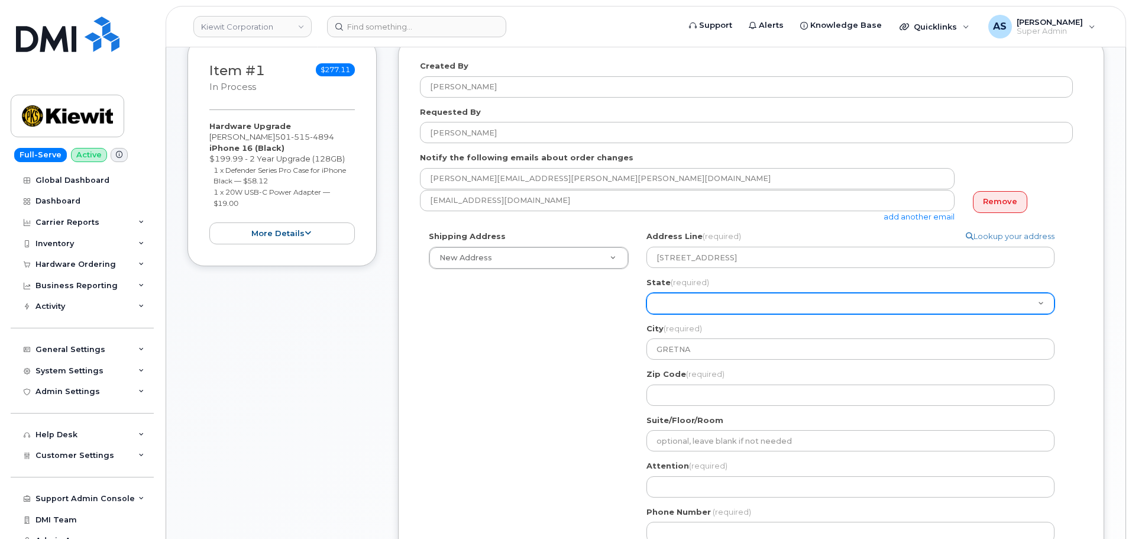
click at [698, 299] on select "Alabama Alaska American Samoa Arizona Arkansas California Colorado Connecticut …" at bounding box center [850, 303] width 408 height 21
select select "NE"
click at [646, 293] on select "Alabama Alaska American Samoa Arizona Arkansas California Colorado Connecticut …" at bounding box center [850, 303] width 408 height 21
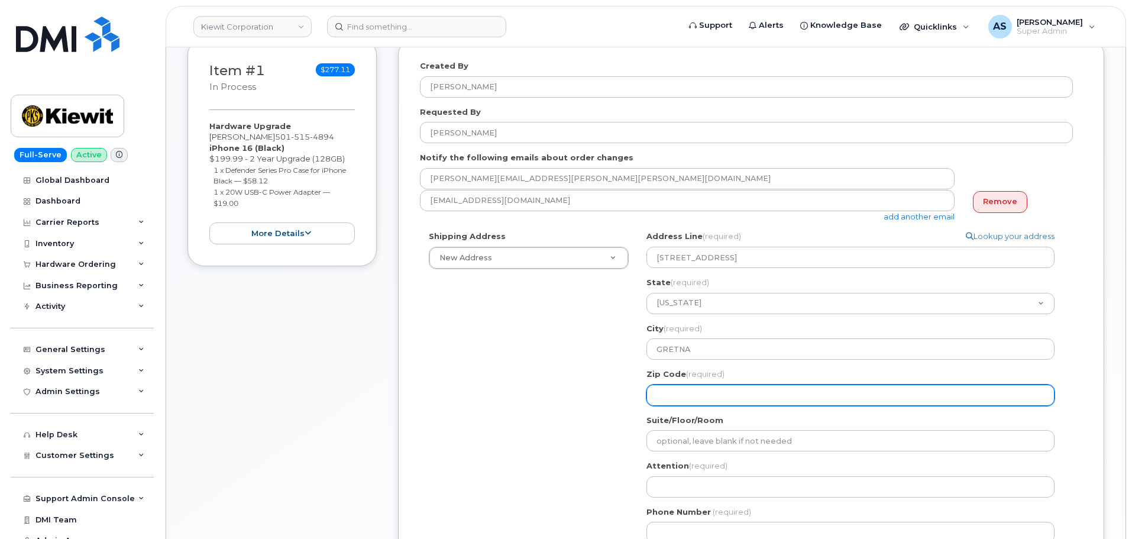
click at [717, 391] on input "Zip Code (required)" at bounding box center [850, 394] width 408 height 21
select select
type input "6"
select select
type input "68"
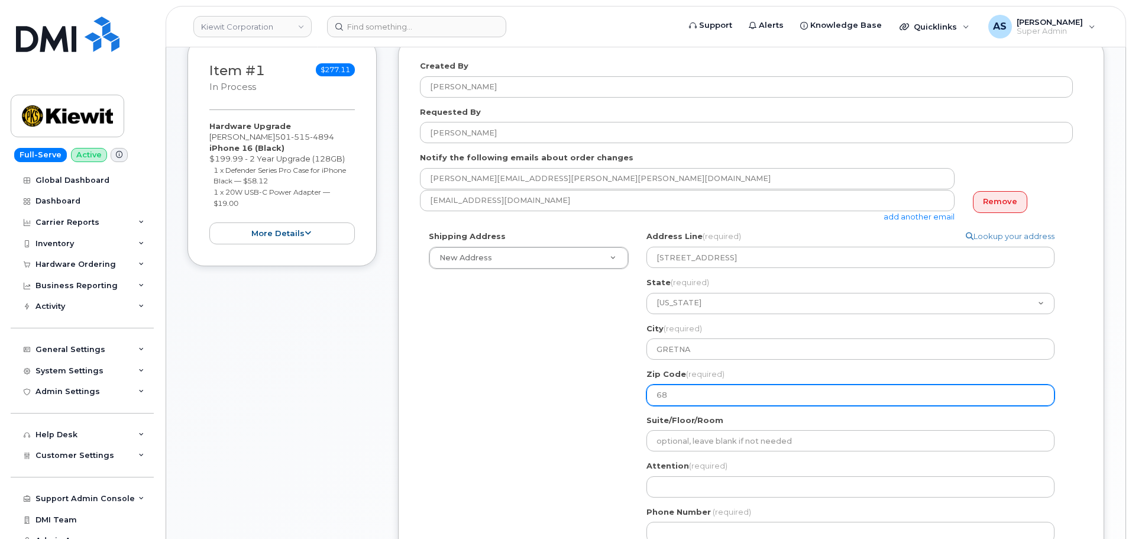
select select
type input "680"
select select
type input "6802"
select select
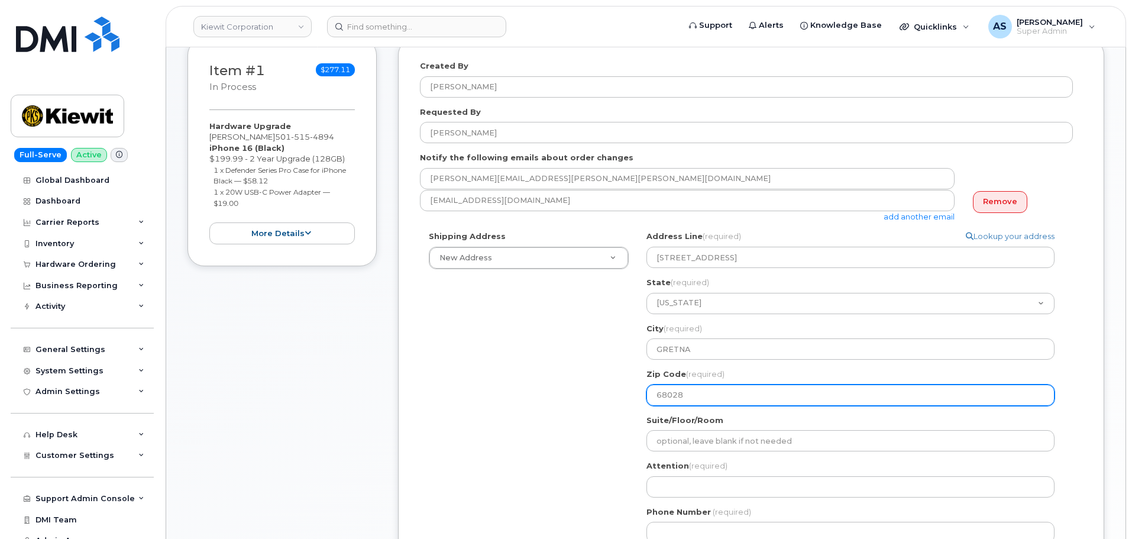
type input "68028"
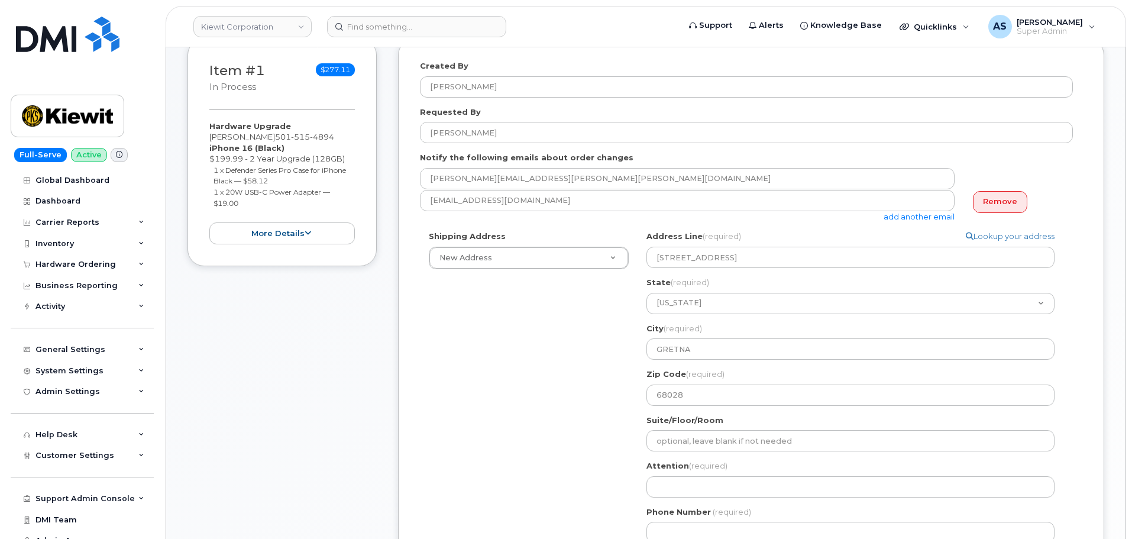
click at [591, 371] on div "Shipping Address New Address New Address 2306 Foreman Rd 118 Caddo Dr 2306 fore…" at bounding box center [746, 391] width 653 height 321
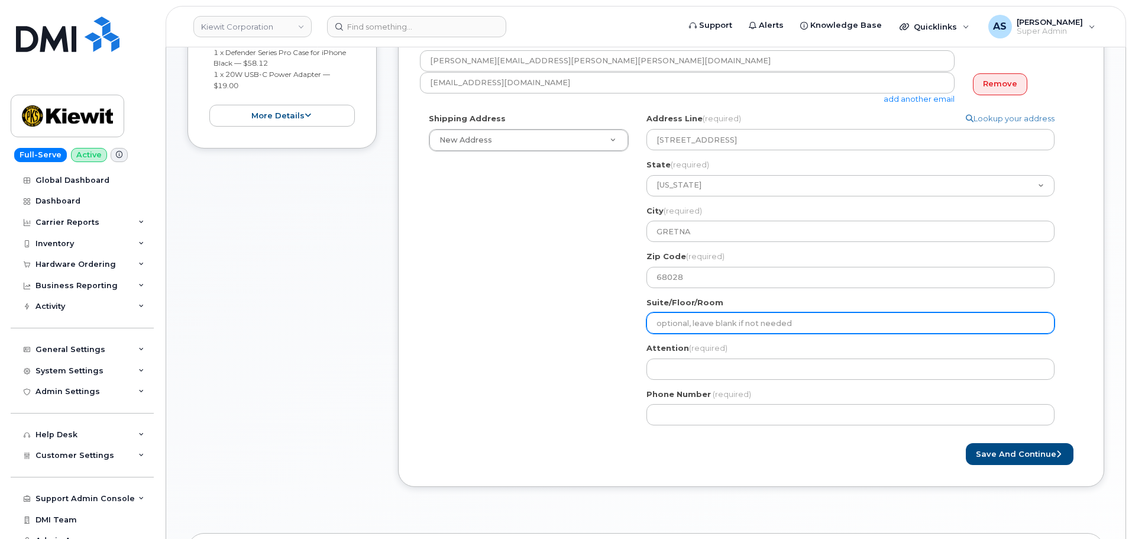
scroll to position [355, 0]
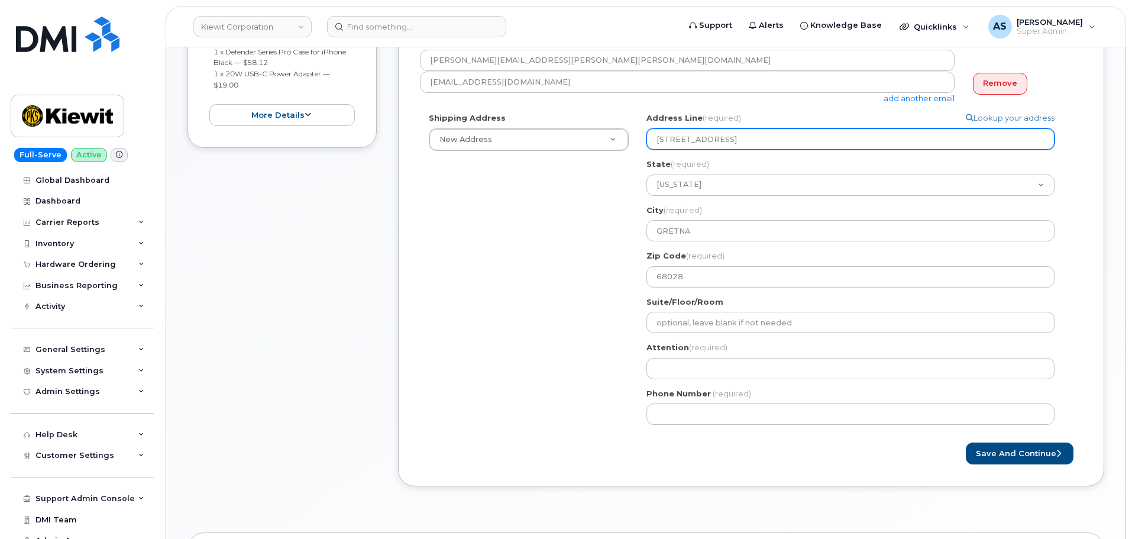
drag, startPoint x: 887, startPoint y: 138, endPoint x: 732, endPoint y: 160, distance: 156.4
click at [730, 159] on div "Address Line (required) Lookup your address 16479 Fairview Rd GRETNA NE 68028-5…" at bounding box center [855, 199] width 418 height 174
select select
type input "16479 Fairview Rd"
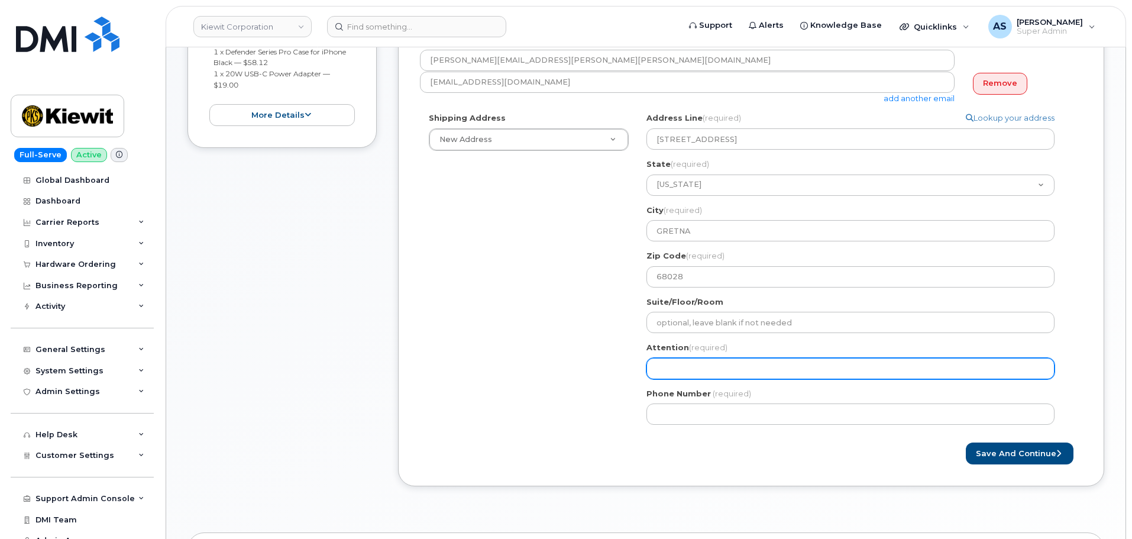
click at [725, 370] on input "Attention (required)" at bounding box center [850, 368] width 408 height 21
paste input "[PERSON_NAME]"
select select
type input "[PERSON_NAME]"
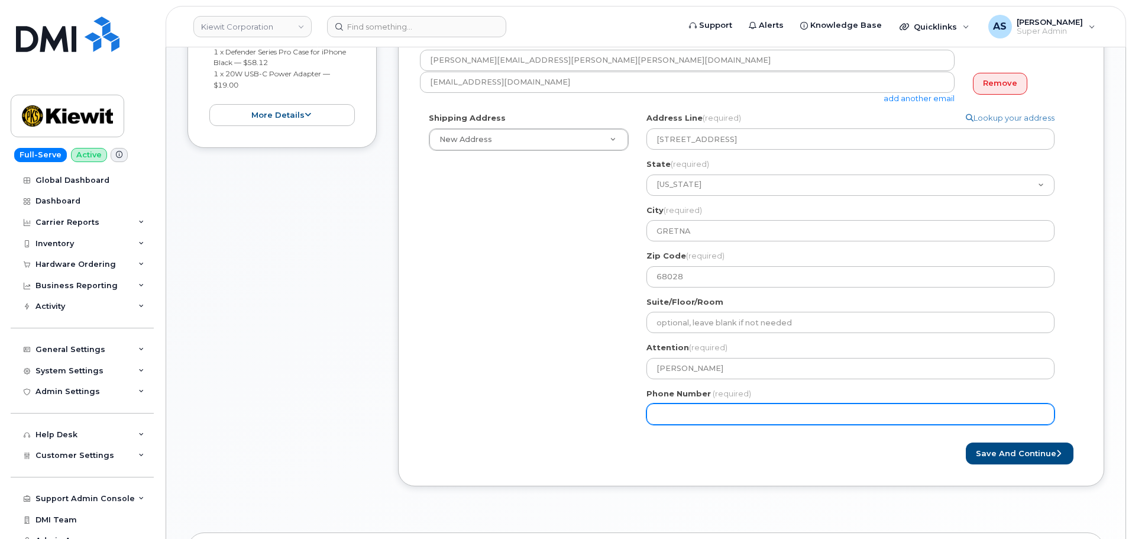
drag, startPoint x: 525, startPoint y: 432, endPoint x: 532, endPoint y: 430, distance: 6.7
click at [529, 433] on div "Shipping Address New Address New Address 2306 Foreman Rd 118 Caddo Dr 2306 fore…" at bounding box center [746, 272] width 653 height 321
click at [800, 419] on input "Phone Number" at bounding box center [850, 413] width 408 height 21
paste input "5015154894"
select select
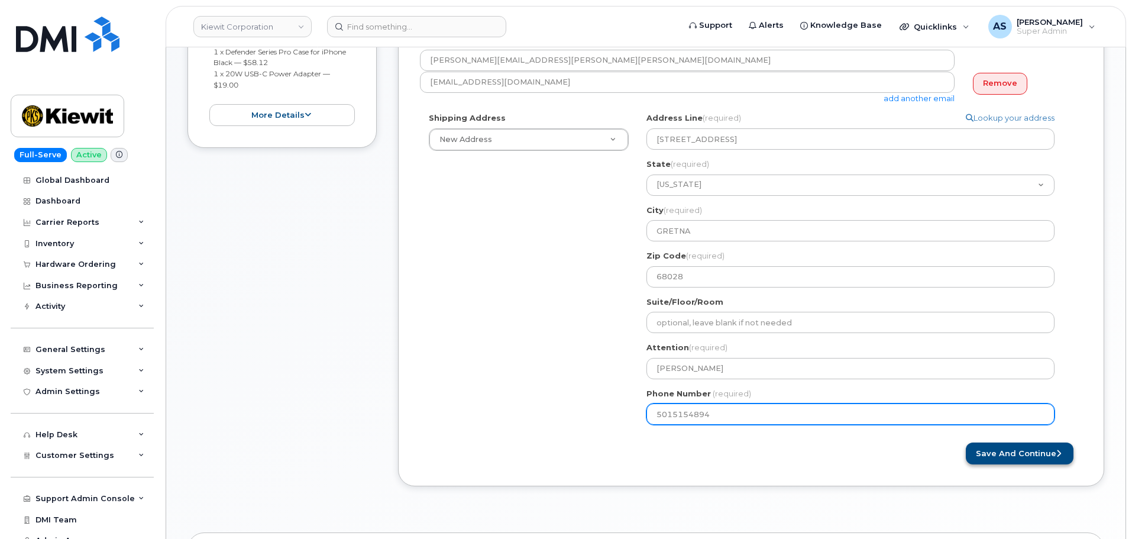
type input "5015154894"
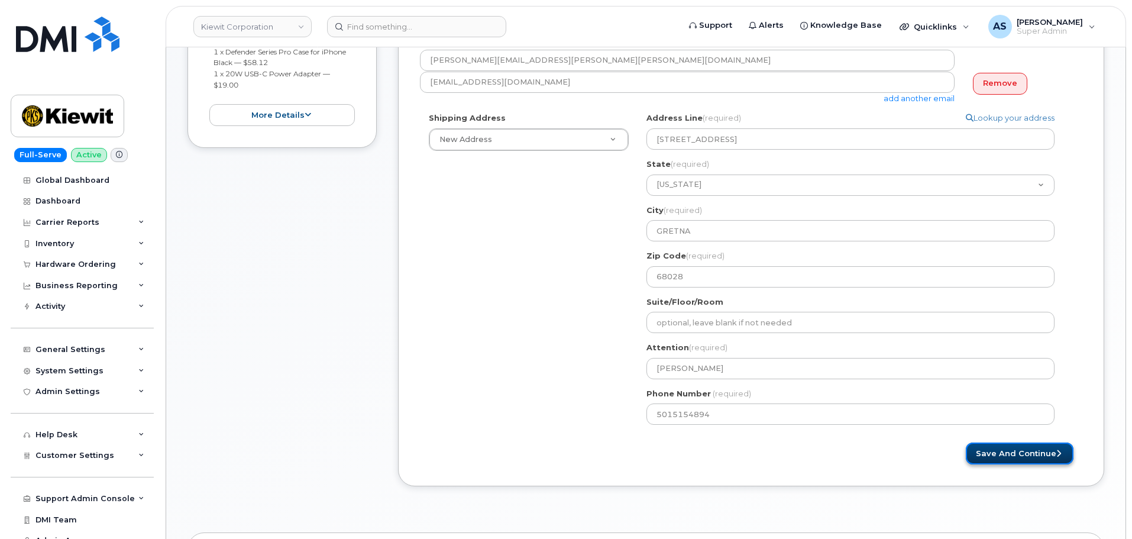
click at [1044, 457] on button "Save and Continue" at bounding box center [1020, 453] width 108 height 22
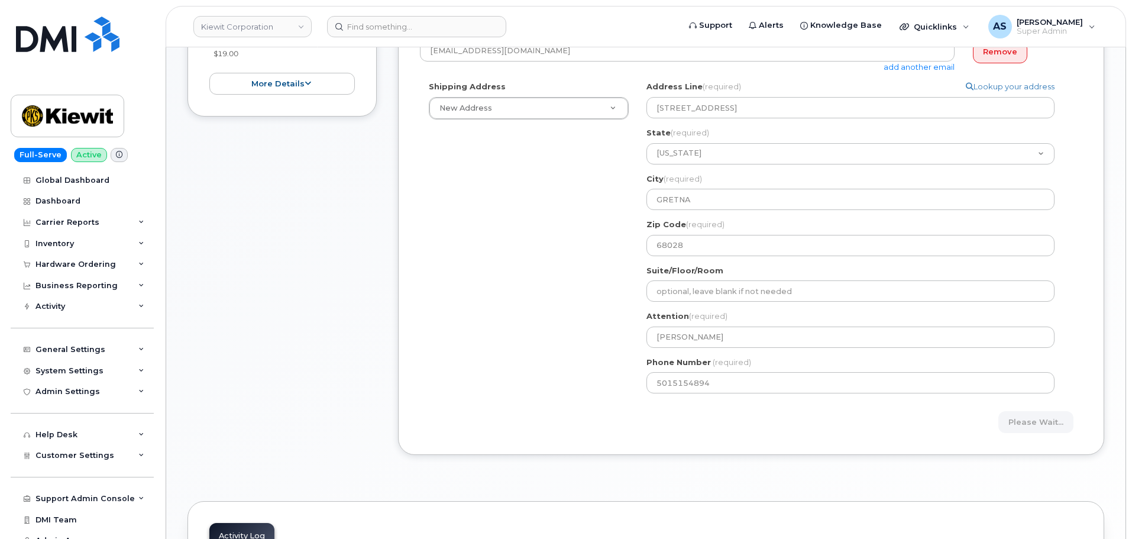
scroll to position [414, 0]
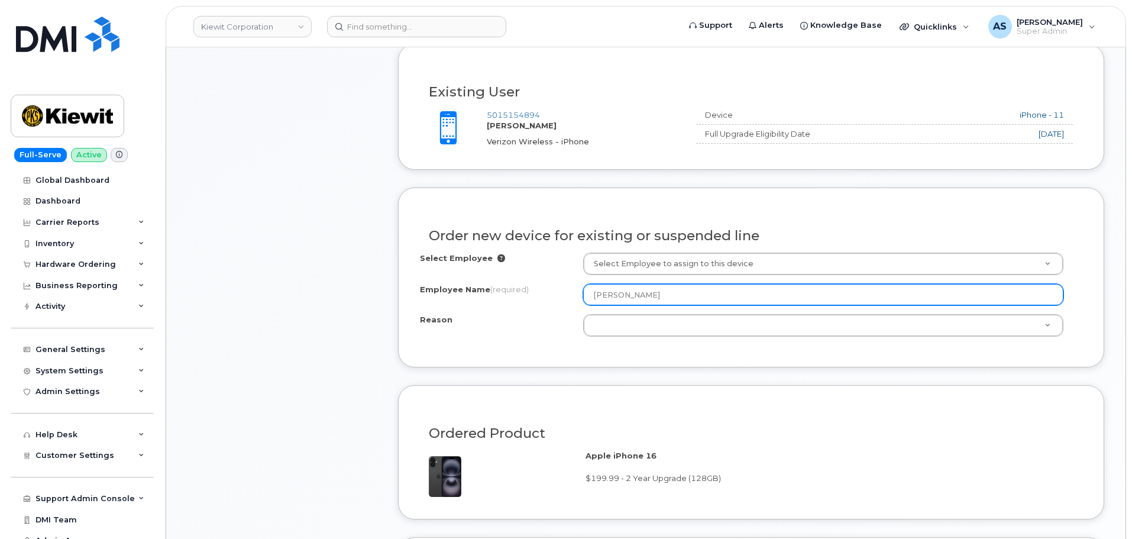
scroll to position [473, 0]
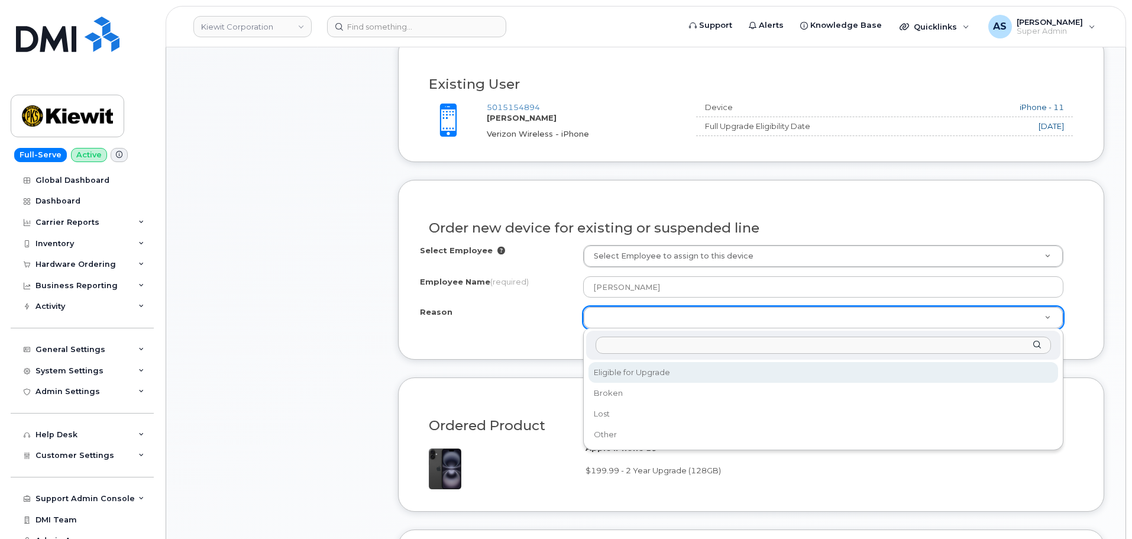
select select "eligible_for_upgrade"
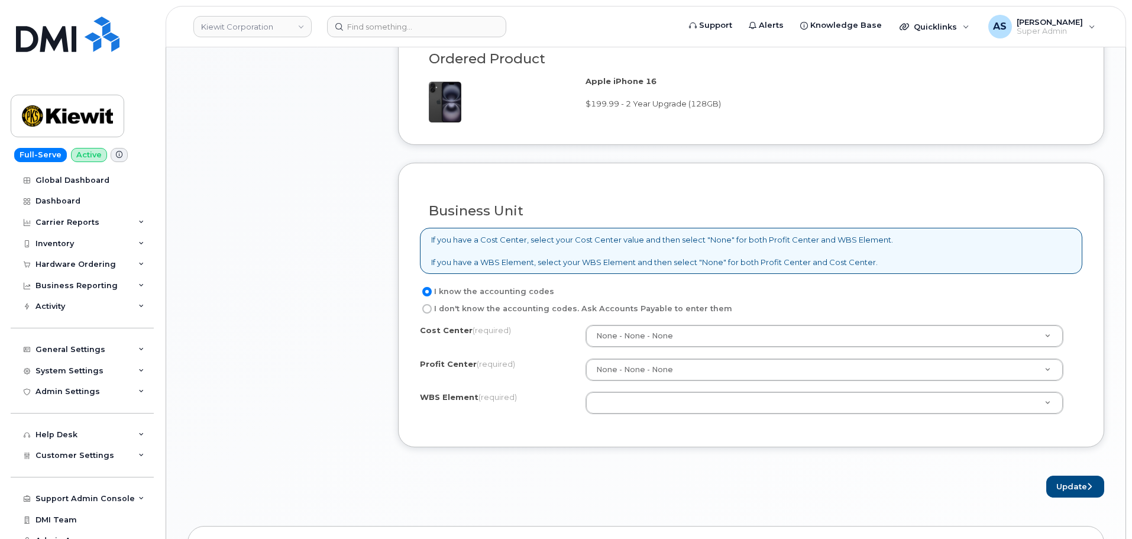
scroll to position [946, 0]
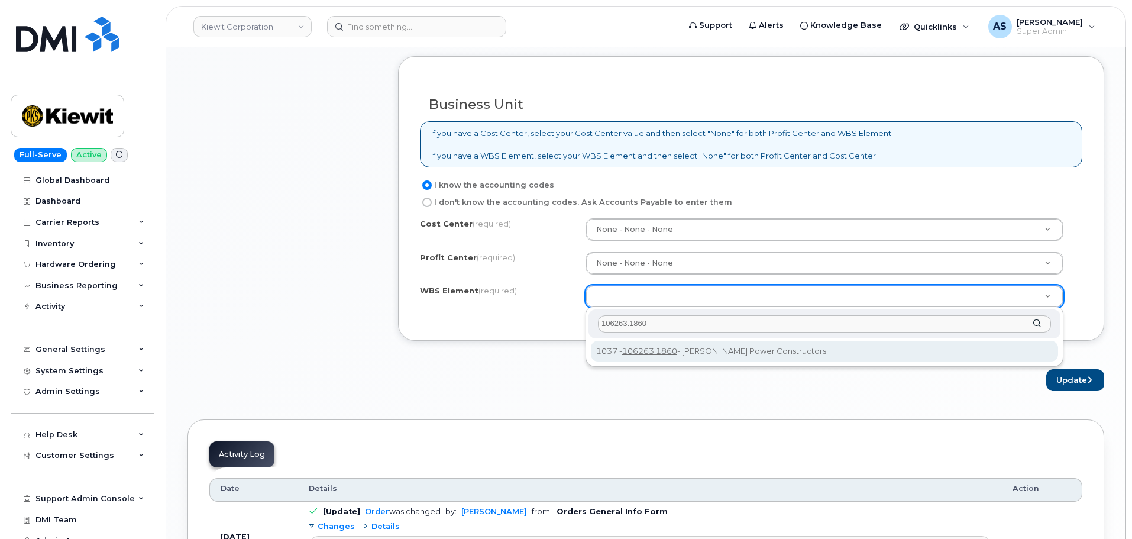
type input "106263.1860"
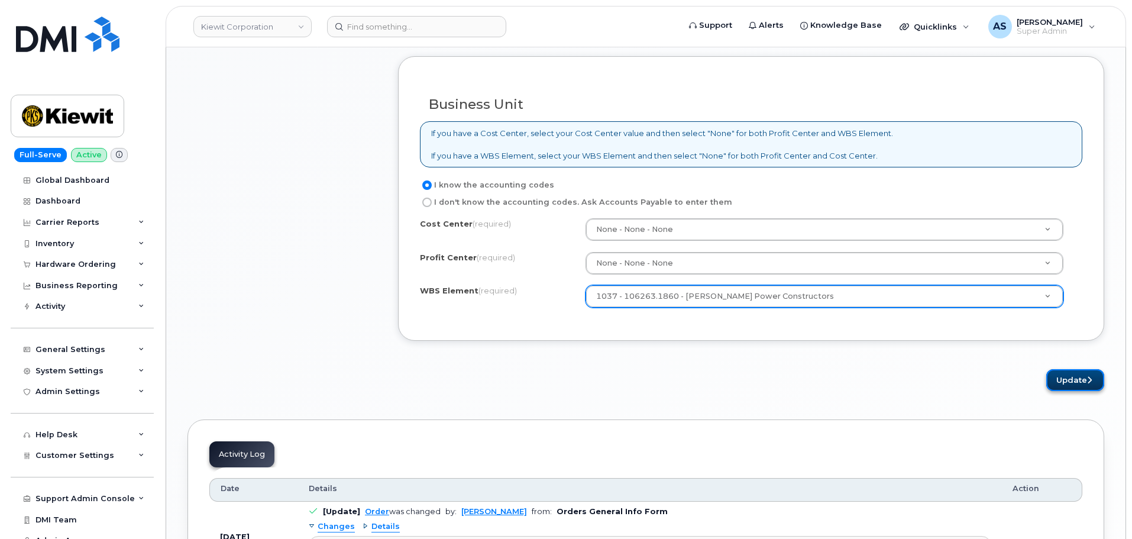
click at [1066, 379] on button "Update" at bounding box center [1075, 380] width 58 height 22
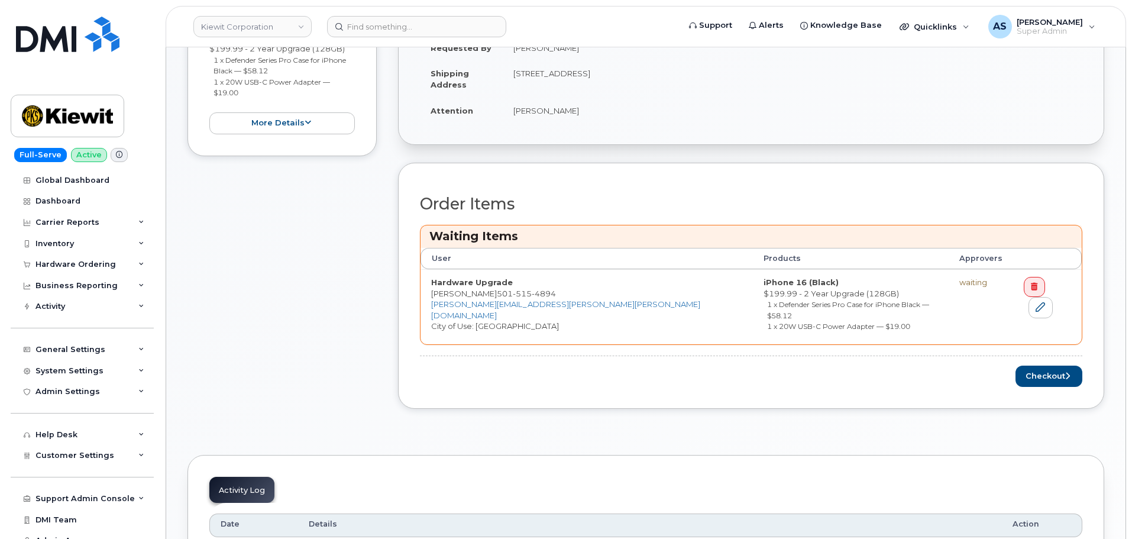
scroll to position [414, 0]
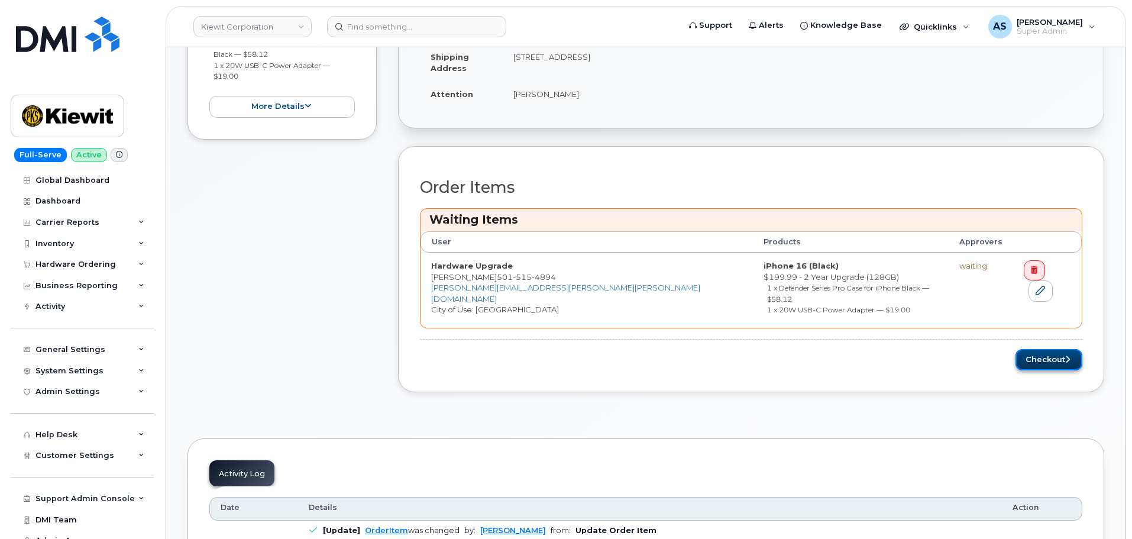
click at [1029, 353] on button "Checkout" at bounding box center [1049, 360] width 67 height 22
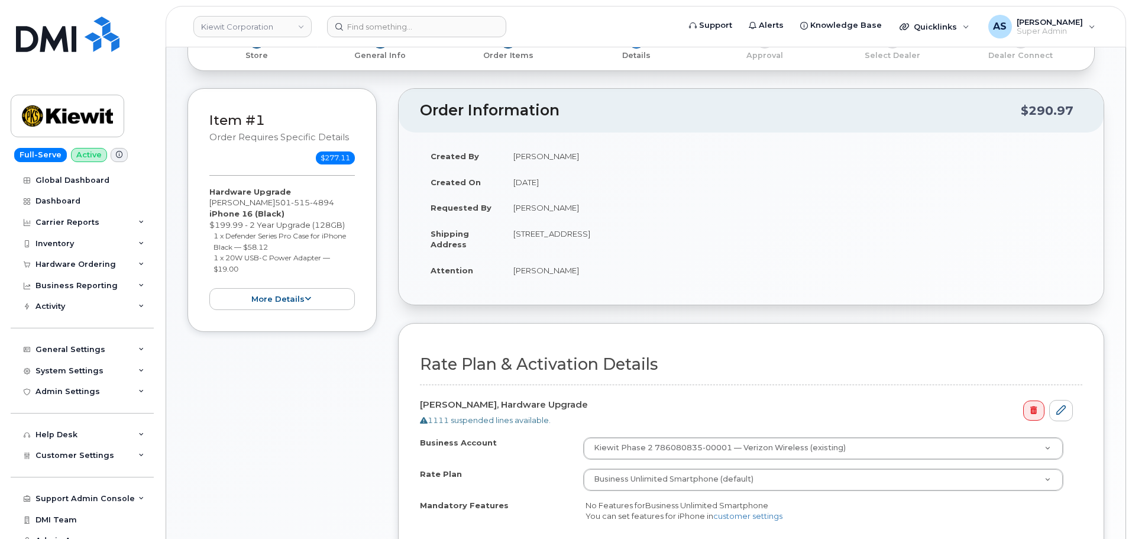
scroll to position [298, 0]
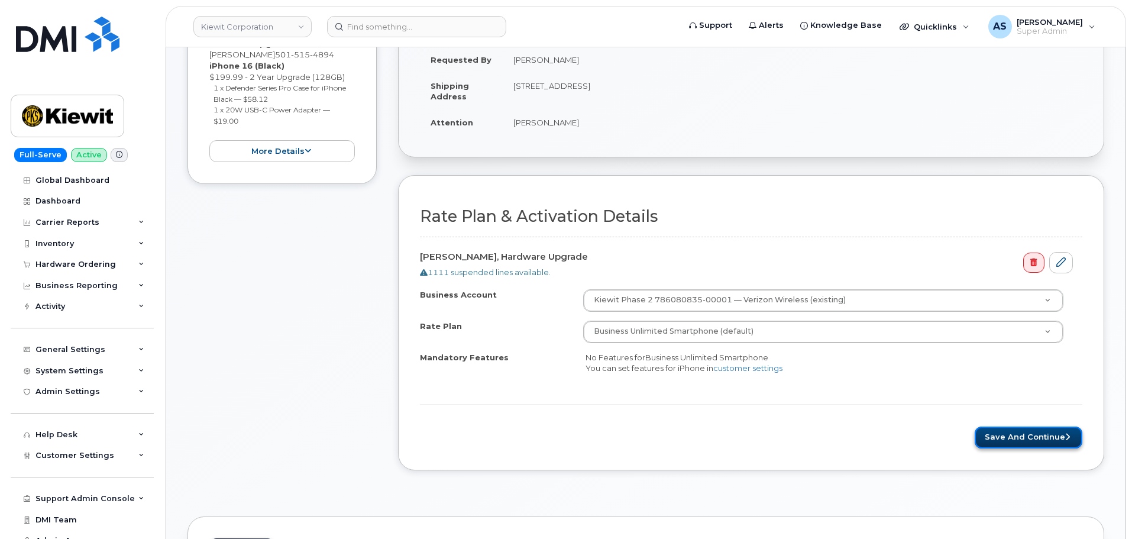
click at [998, 429] on button "Save and Continue" at bounding box center [1029, 437] width 108 height 22
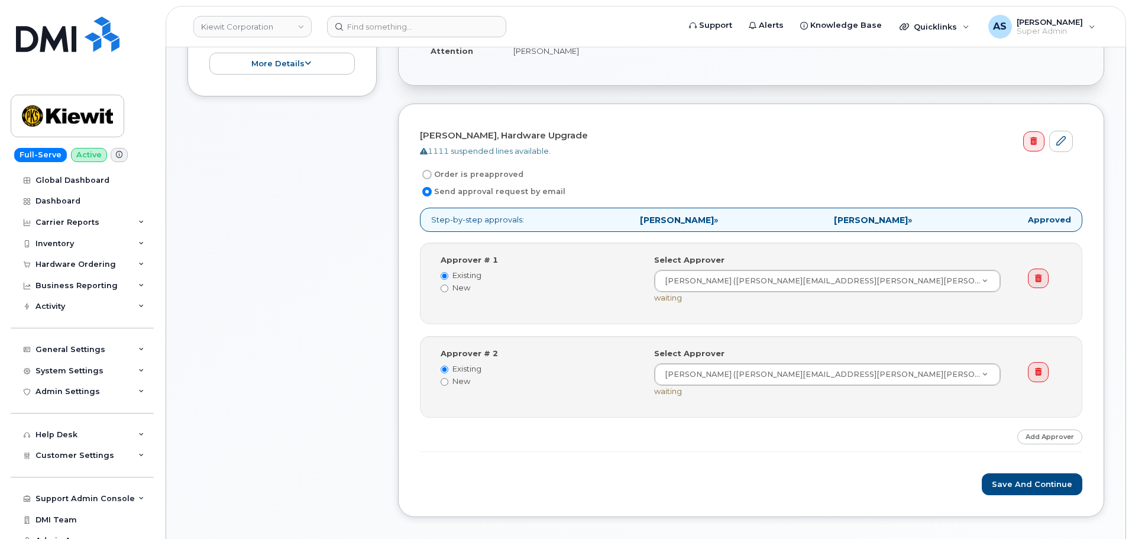
scroll to position [416, 0]
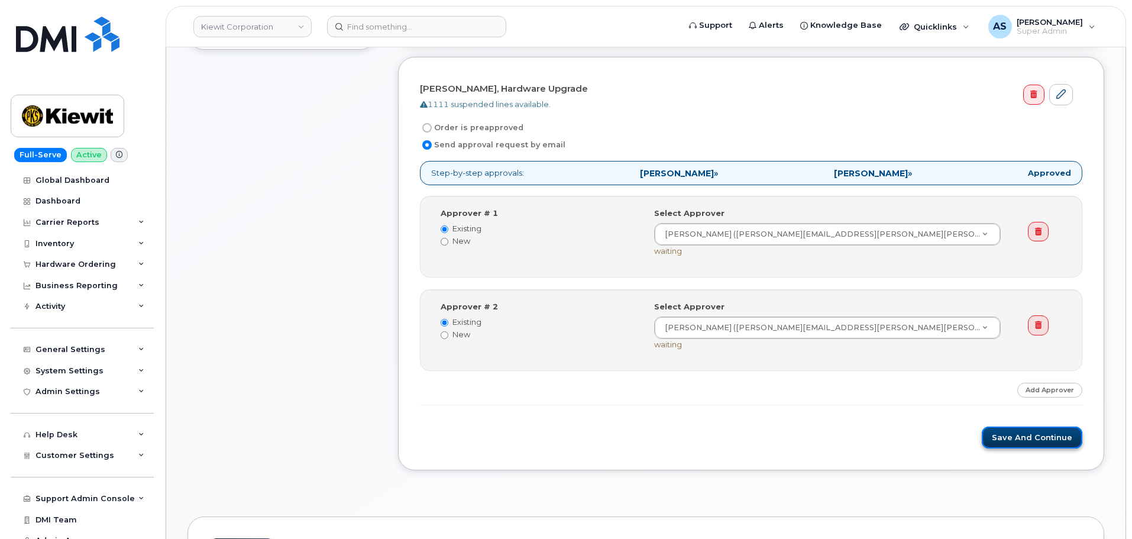
click at [1013, 432] on button "Save and Continue" at bounding box center [1032, 437] width 101 height 22
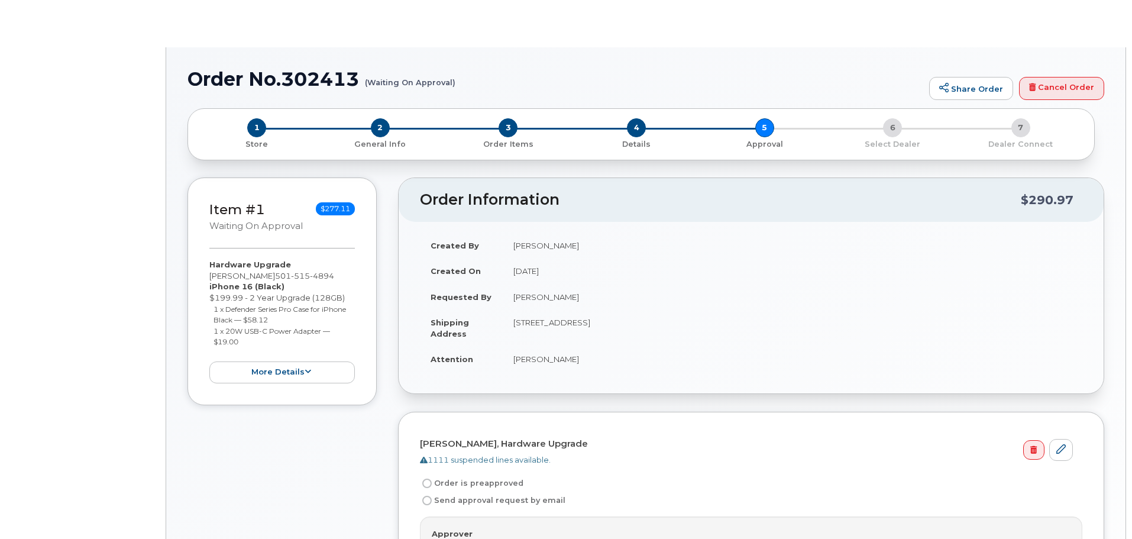
radio input "true"
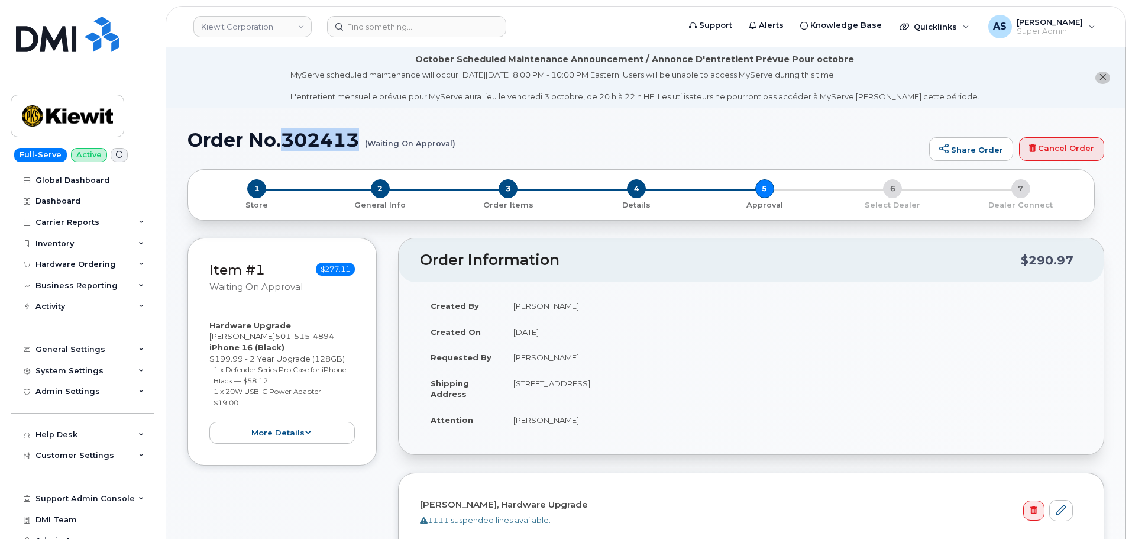
drag, startPoint x: 285, startPoint y: 140, endPoint x: 360, endPoint y: 143, distance: 75.8
click at [360, 143] on h1 "Order No.302413 (Waiting On Approval)" at bounding box center [556, 140] width 736 height 21
copy h1 "302413"
